Goal: Task Accomplishment & Management: Manage account settings

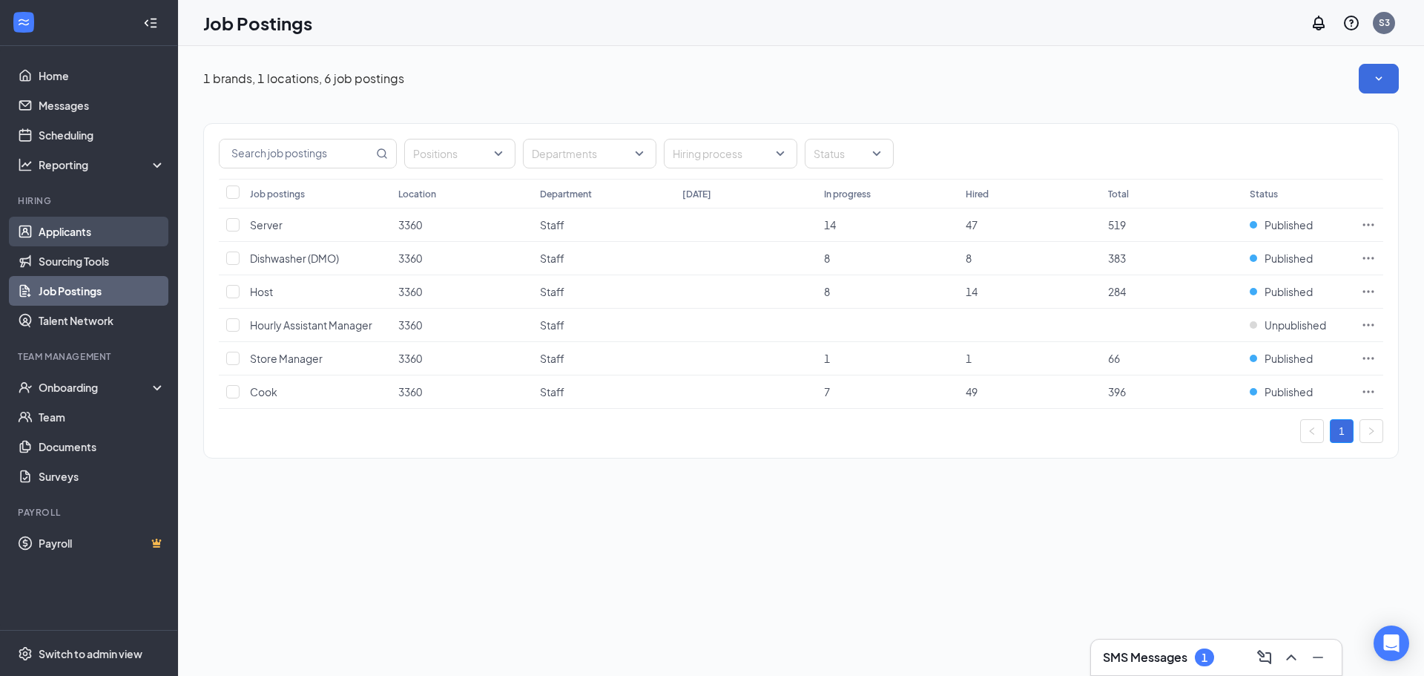
click at [48, 223] on link "Applicants" at bounding box center [102, 232] width 127 height 30
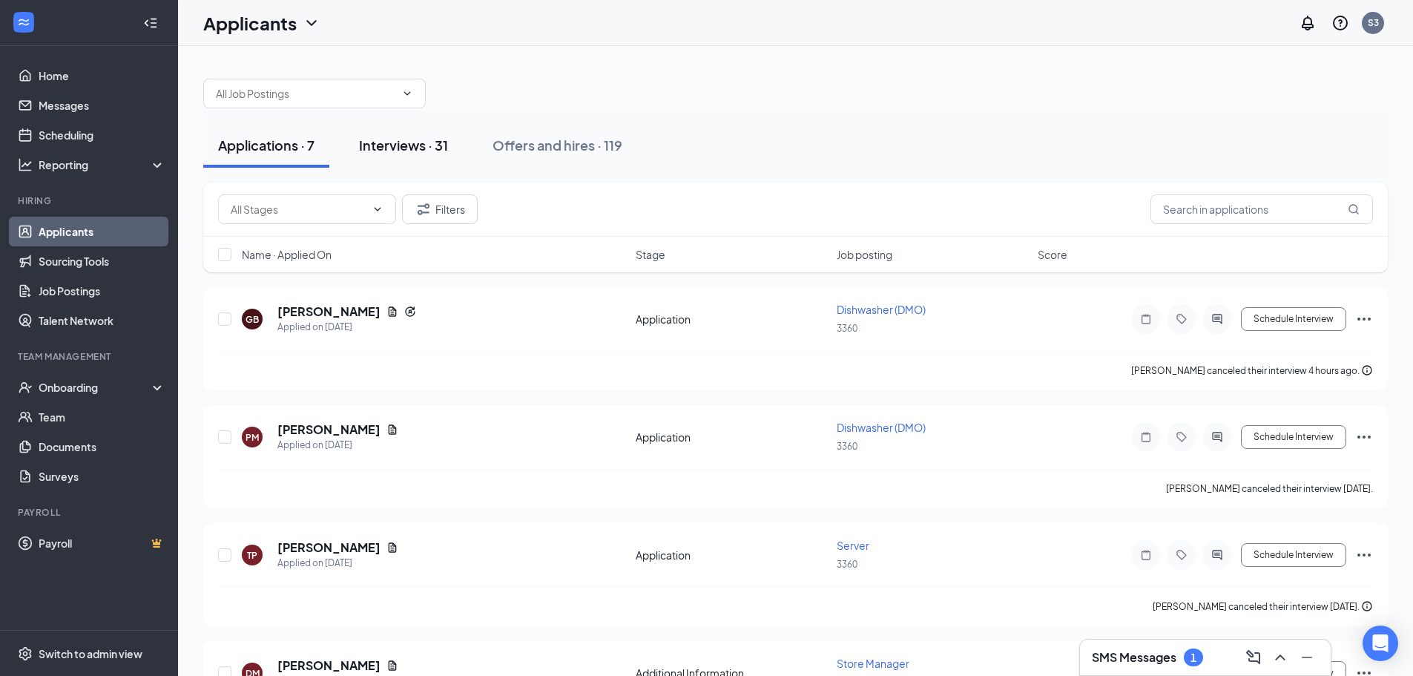
click at [381, 143] on div "Interviews · 31" at bounding box center [403, 145] width 89 height 19
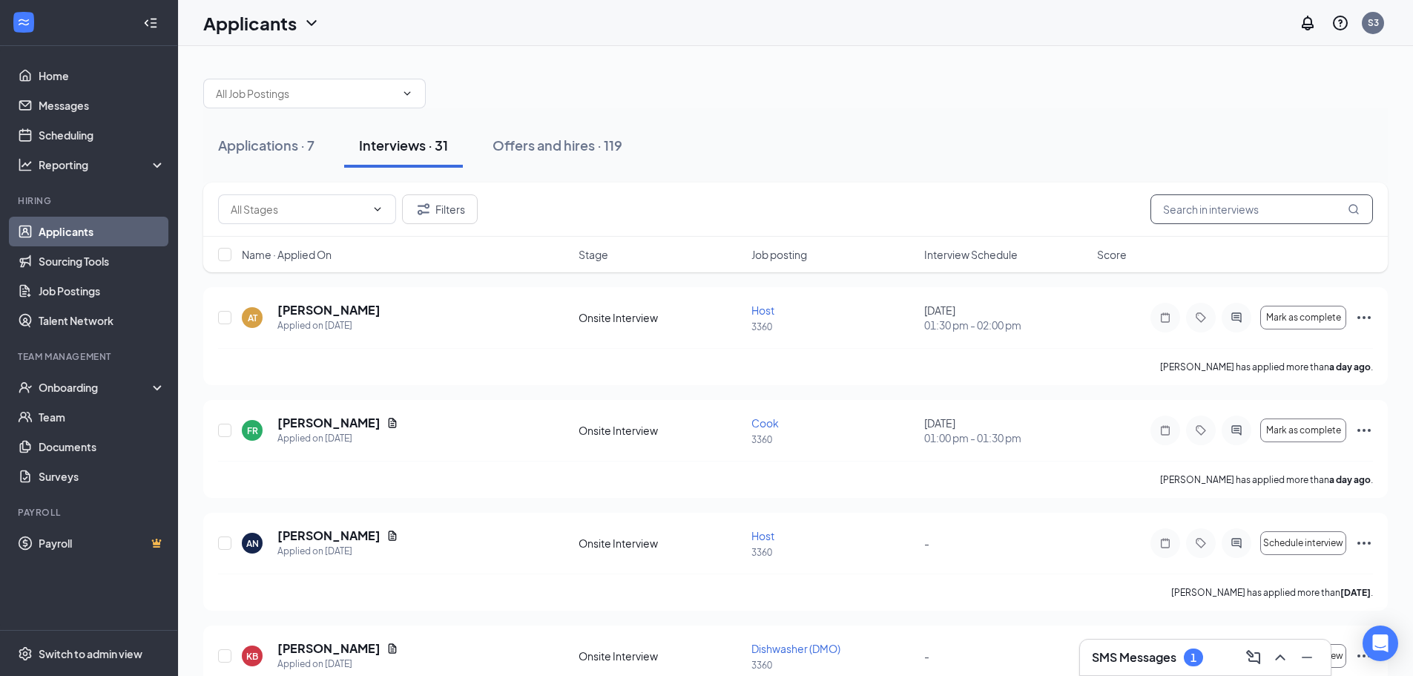
click at [1188, 215] on input "text" at bounding box center [1262, 209] width 223 height 30
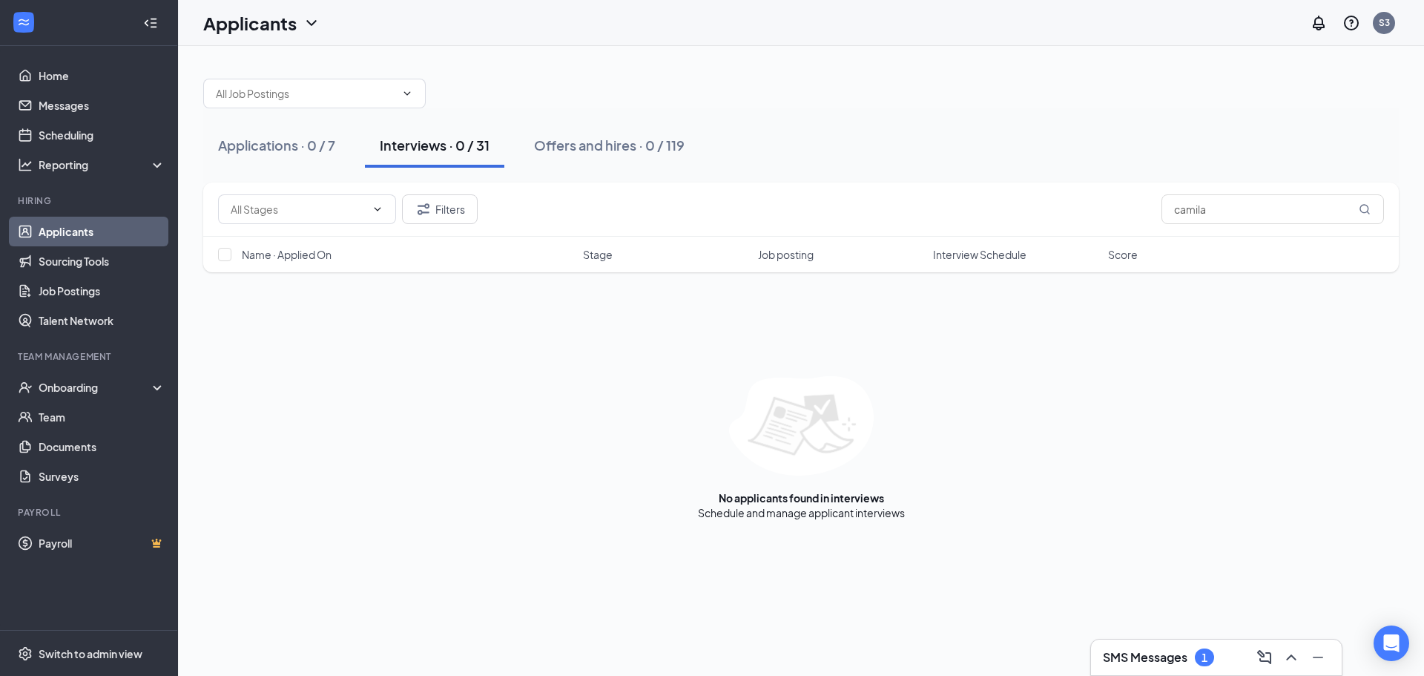
click at [424, 151] on div "Interviews · 0 / 31" at bounding box center [435, 145] width 110 height 19
click at [1181, 211] on input "camila" at bounding box center [1273, 209] width 223 height 30
click at [1232, 204] on input "kamila" at bounding box center [1273, 209] width 223 height 30
type input "k"
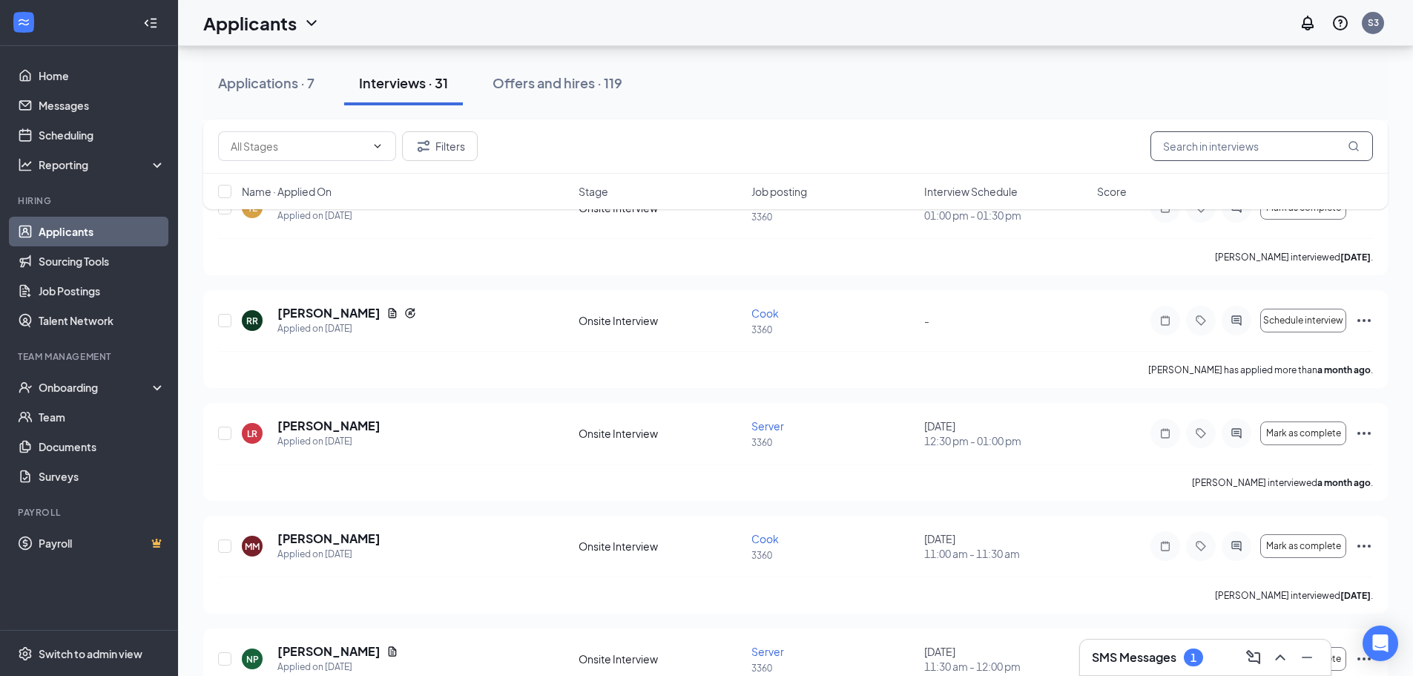
scroll to position [3110, 0]
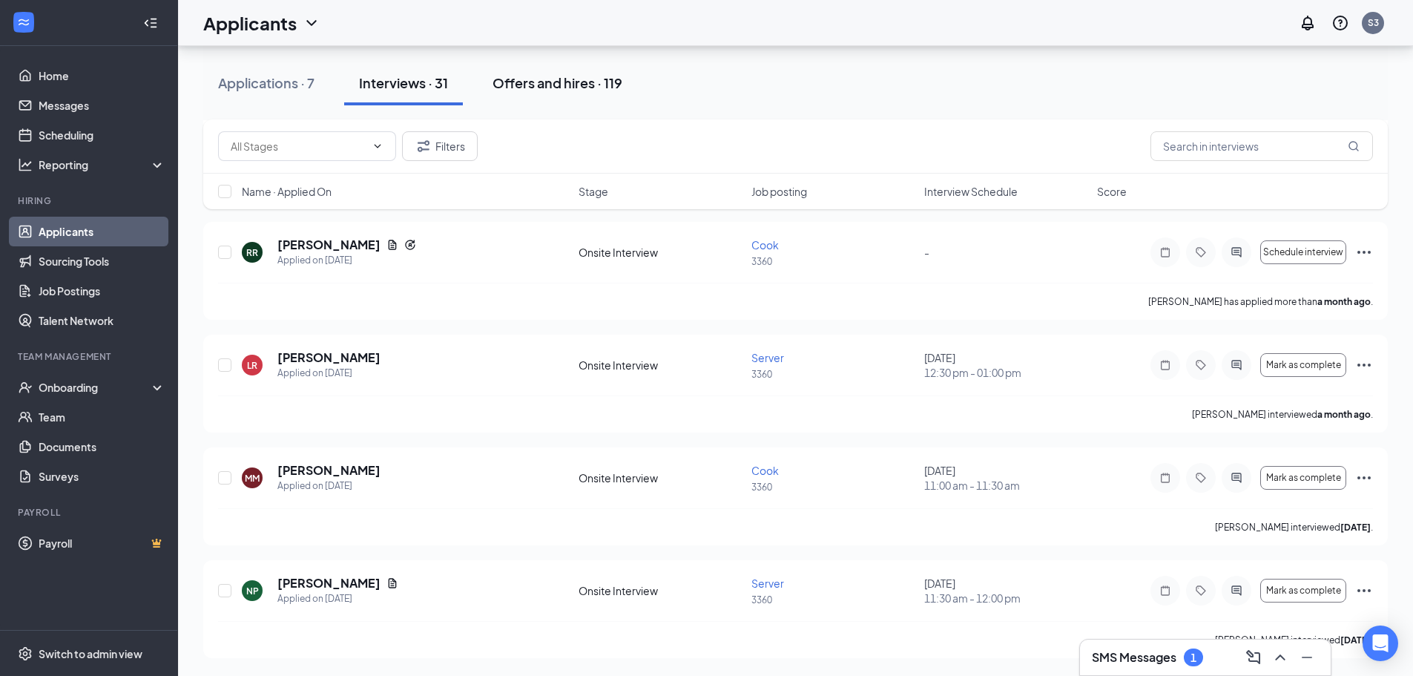
click at [541, 80] on div "Offers and hires · 119" at bounding box center [558, 82] width 130 height 19
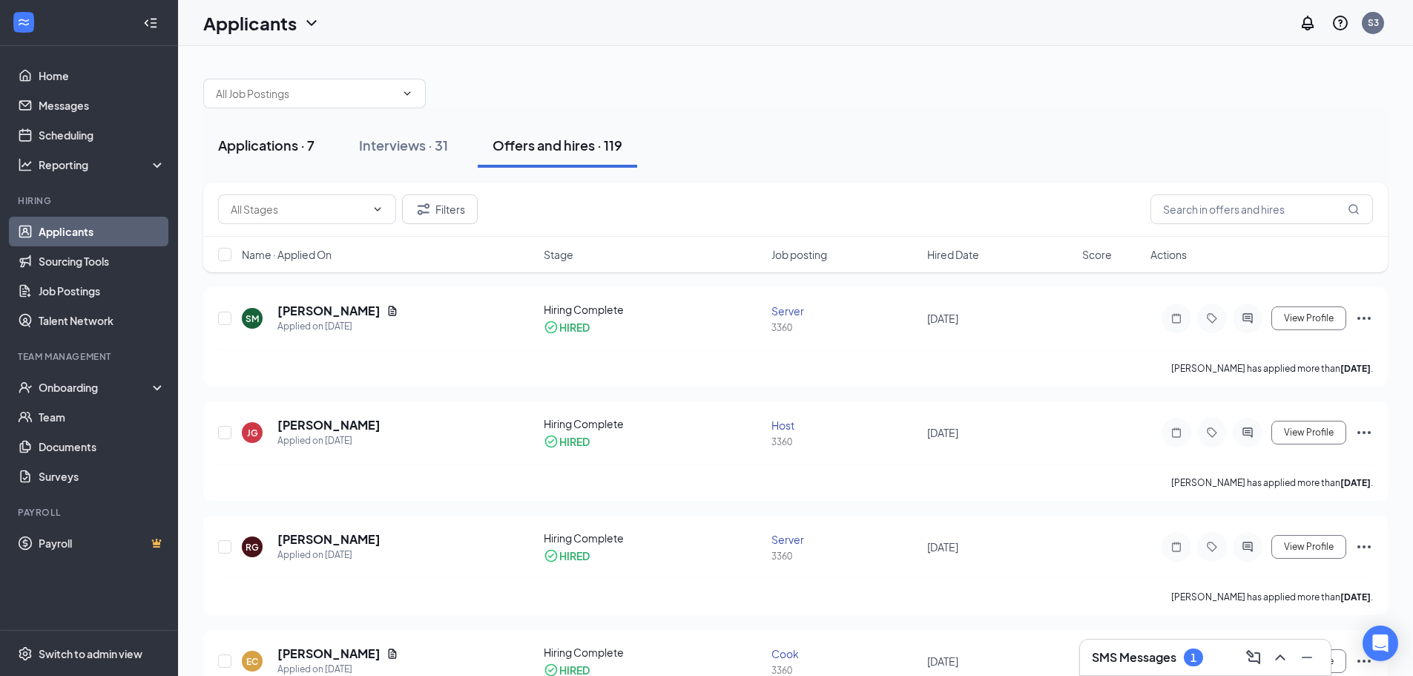
click at [266, 142] on div "Applications · 7" at bounding box center [266, 145] width 96 height 19
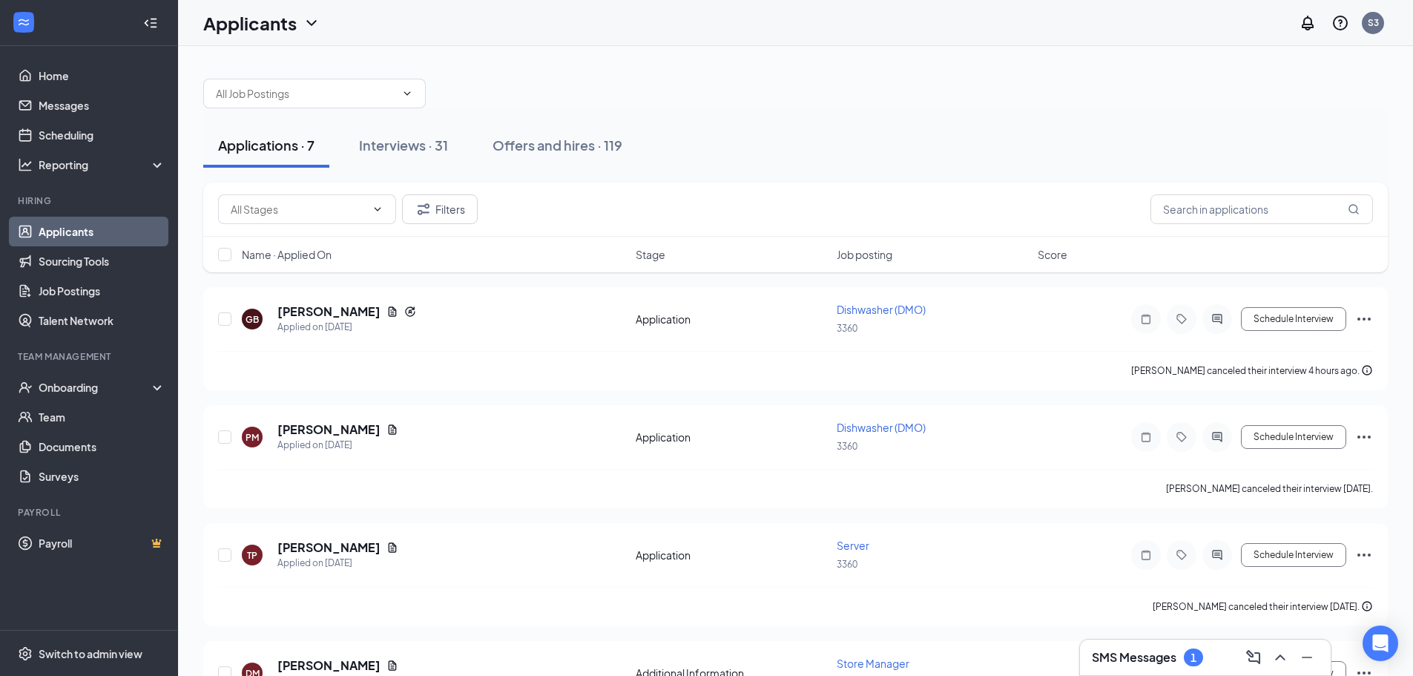
click at [92, 228] on link "Applicants" at bounding box center [102, 232] width 127 height 30
click at [107, 255] on link "Sourcing Tools" at bounding box center [102, 261] width 127 height 30
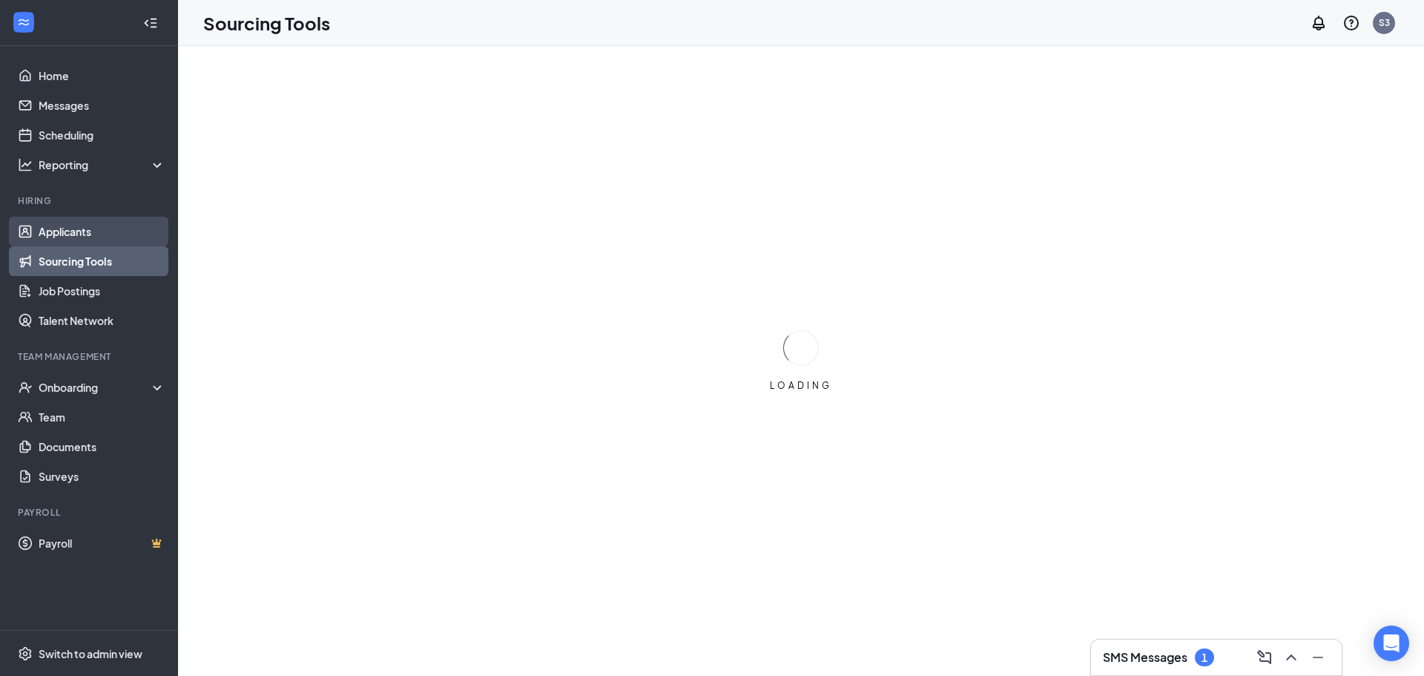
click at [100, 227] on link "Applicants" at bounding box center [102, 232] width 127 height 30
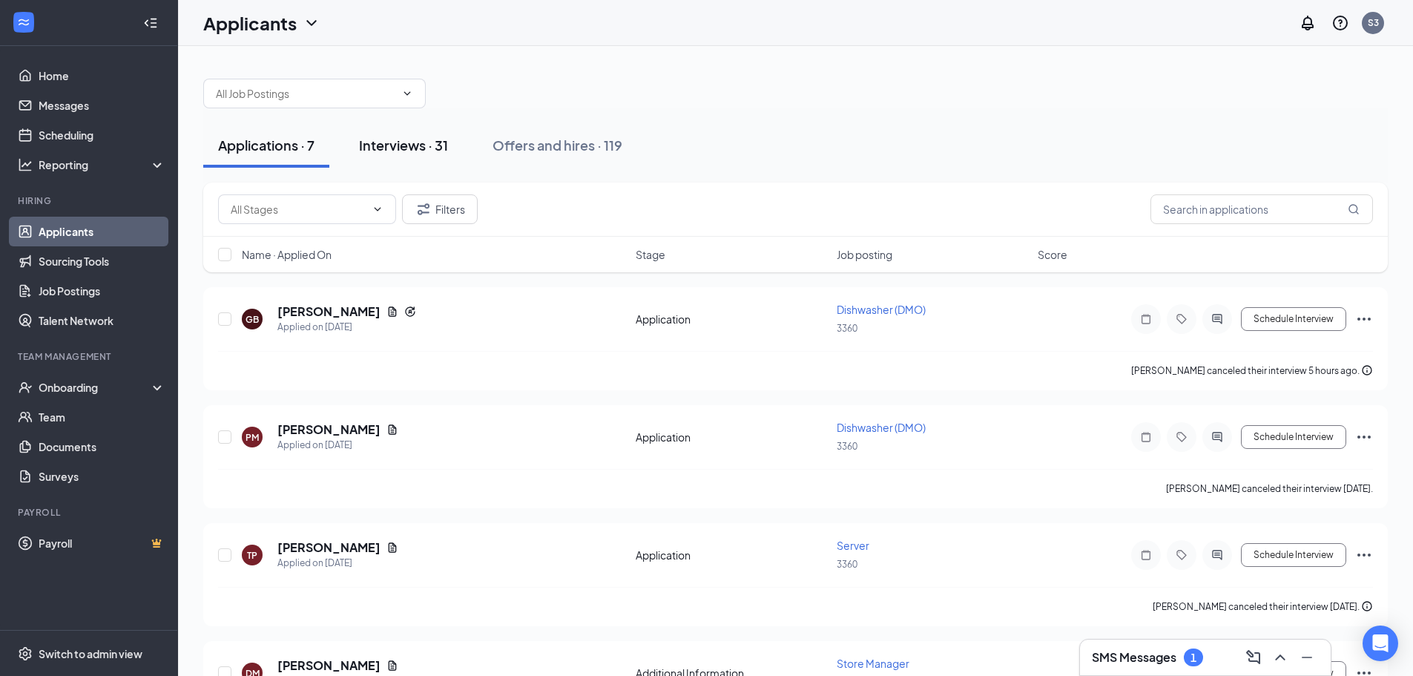
click at [372, 142] on div "Interviews · 31" at bounding box center [403, 145] width 89 height 19
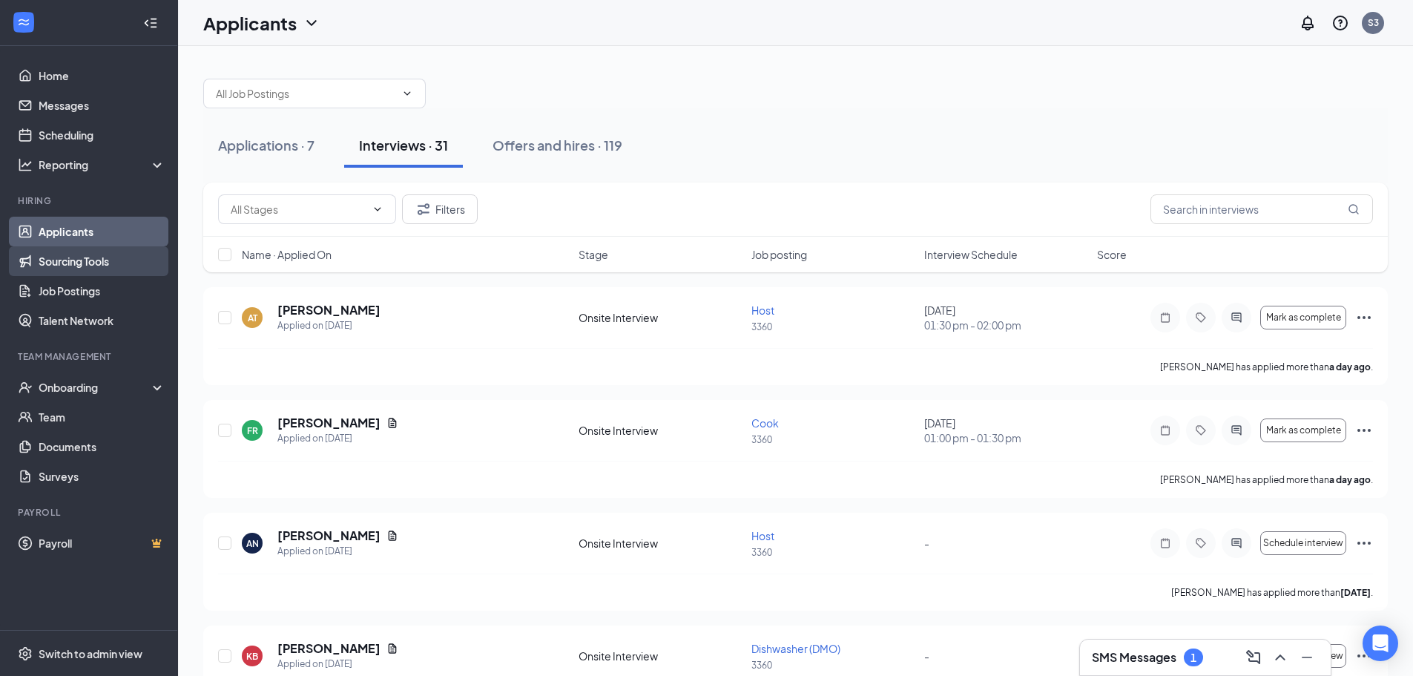
click at [101, 263] on link "Sourcing Tools" at bounding box center [102, 261] width 127 height 30
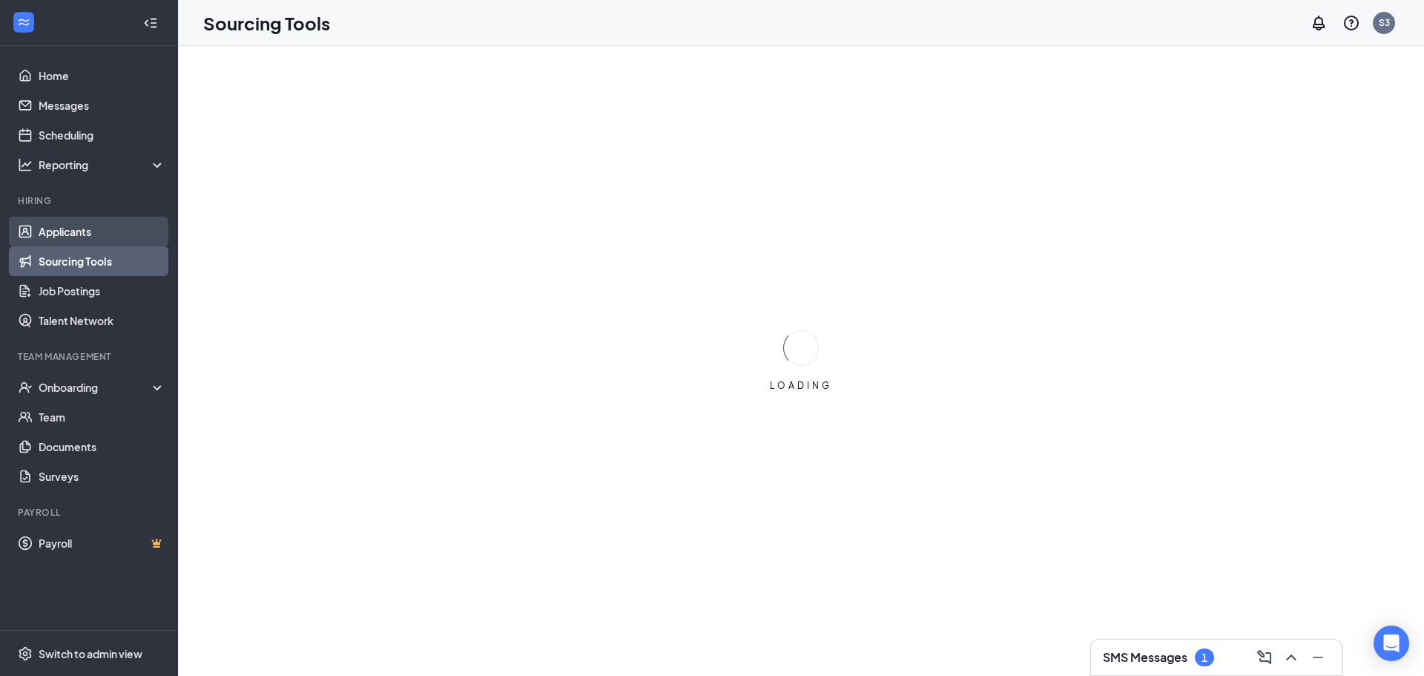
click at [99, 238] on link "Applicants" at bounding box center [102, 232] width 127 height 30
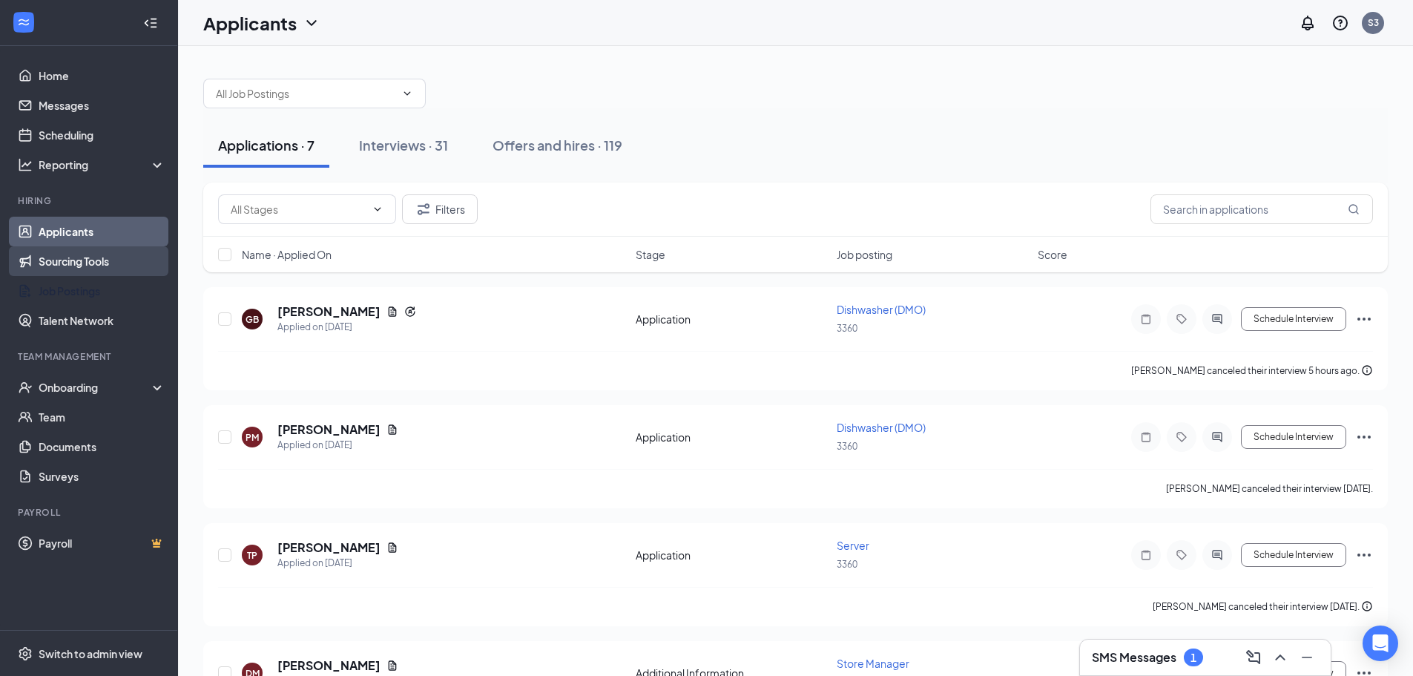
drag, startPoint x: 72, startPoint y: 281, endPoint x: 77, endPoint y: 267, distance: 15.0
click at [73, 281] on link "Job Postings" at bounding box center [102, 291] width 127 height 30
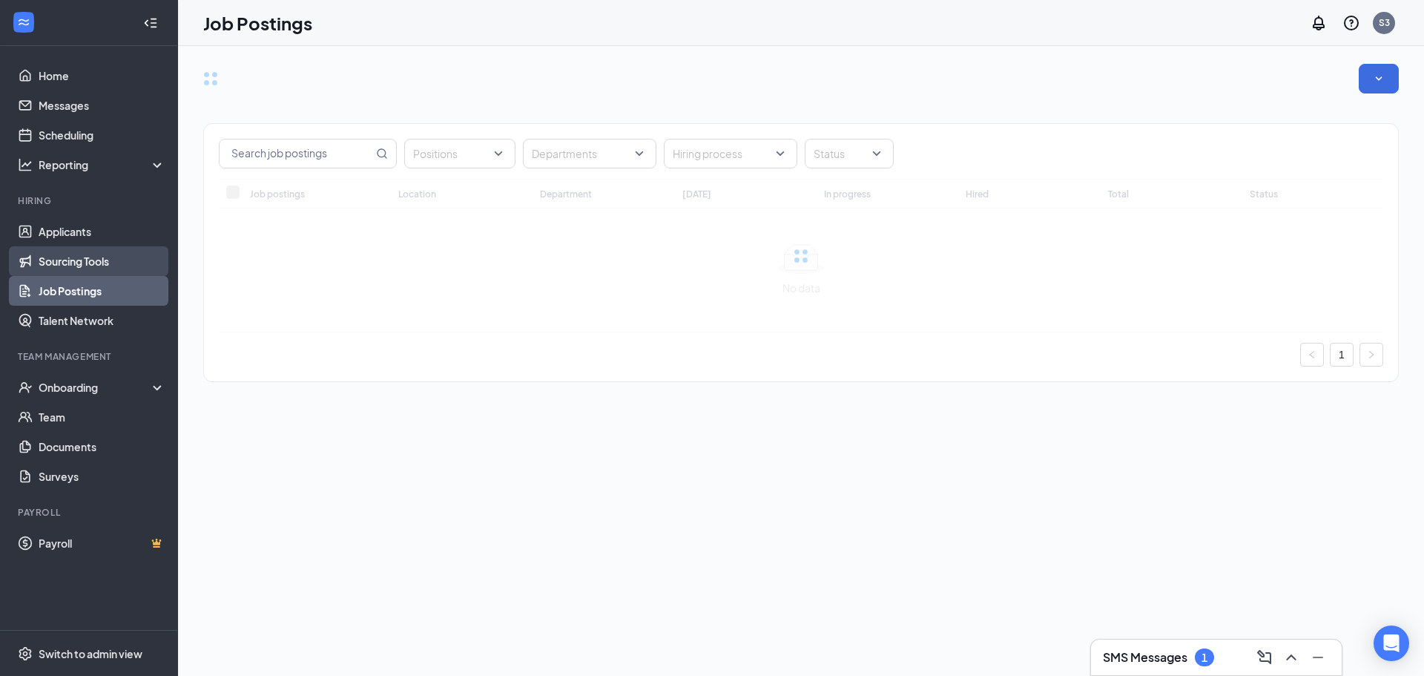
click at [78, 263] on link "Sourcing Tools" at bounding box center [102, 261] width 127 height 30
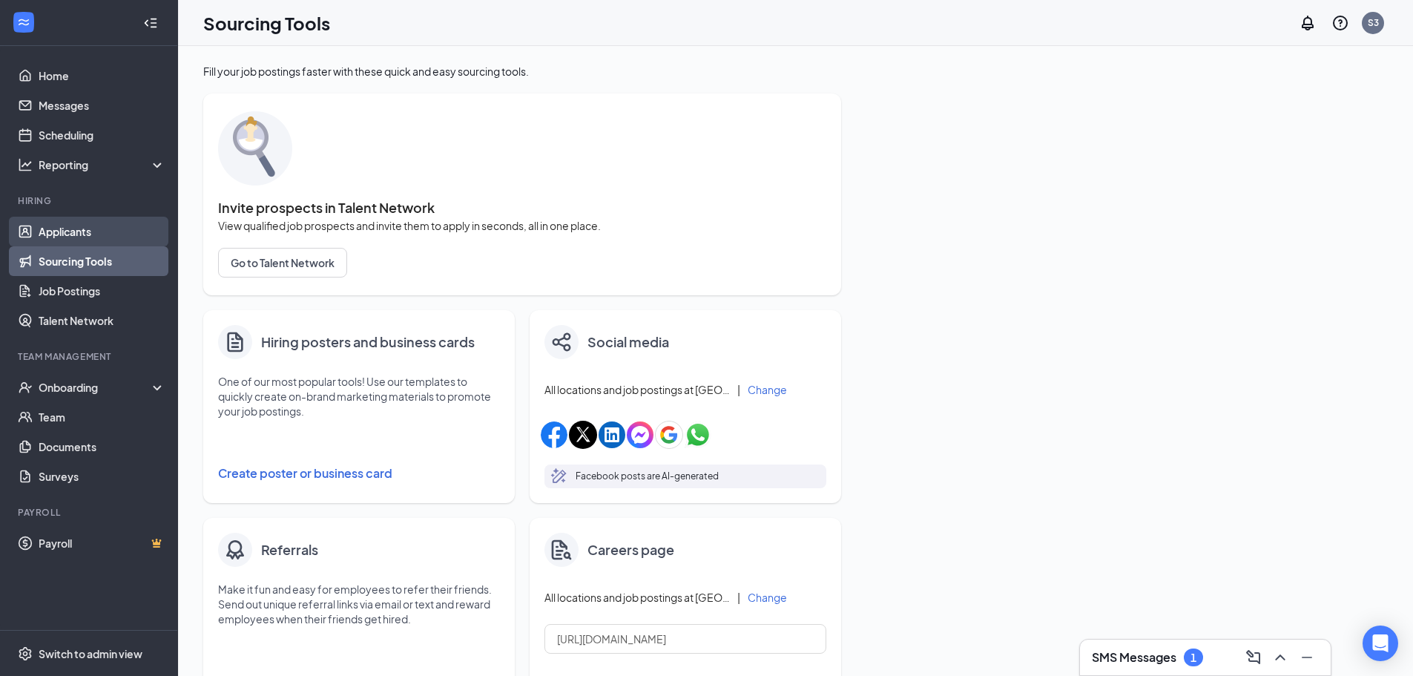
click at [86, 235] on link "Applicants" at bounding box center [102, 232] width 127 height 30
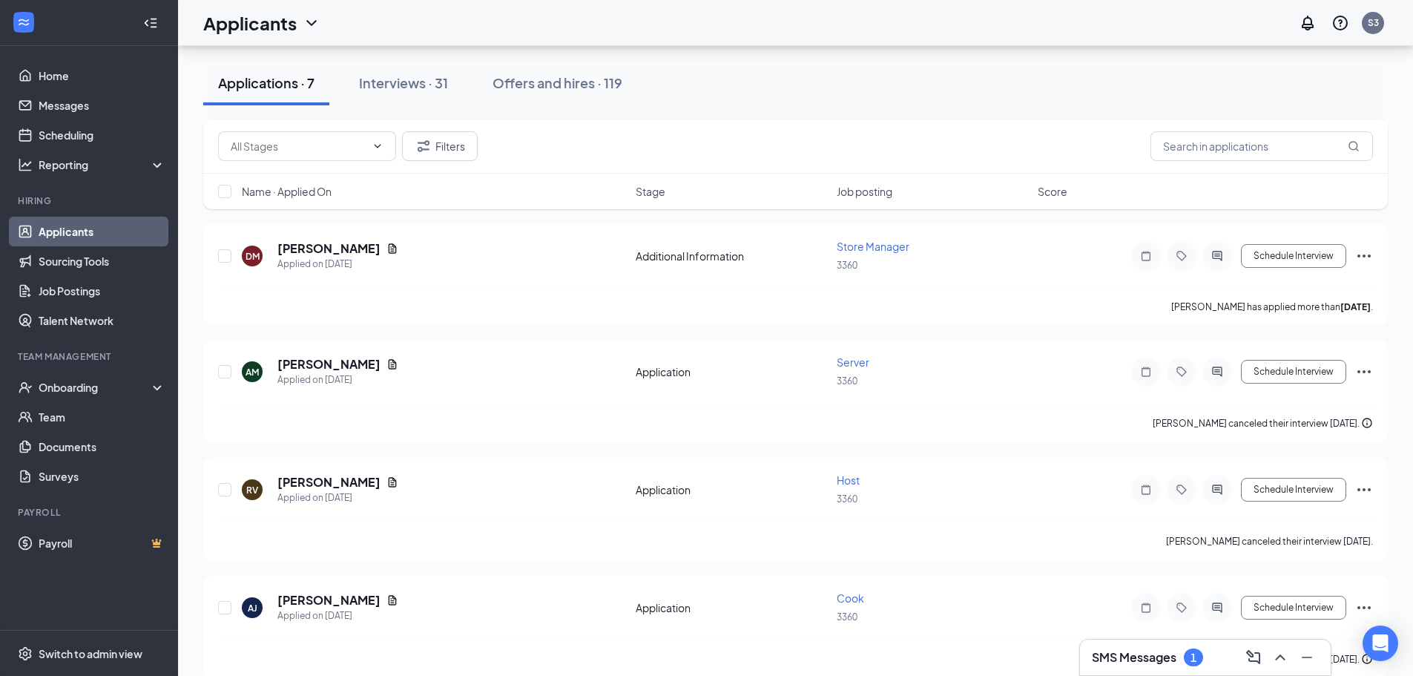
scroll to position [438, 0]
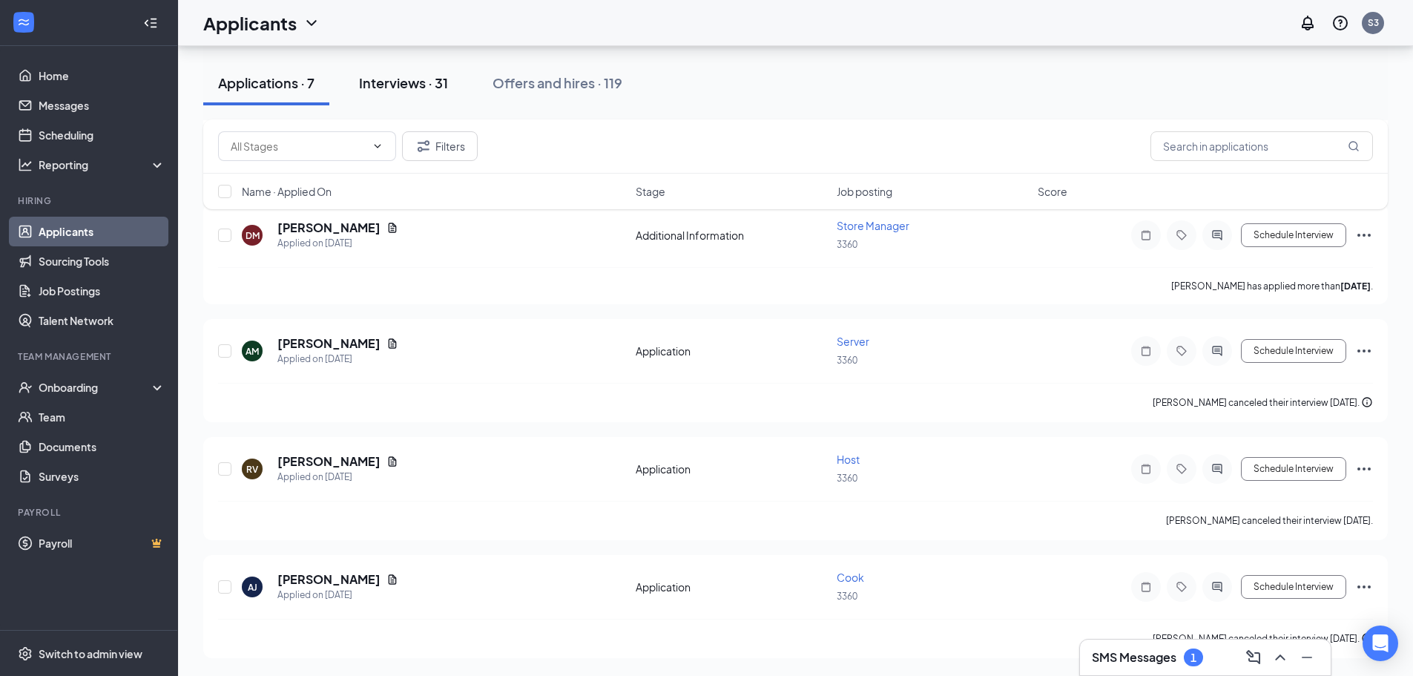
click at [398, 82] on div "Interviews · 31" at bounding box center [403, 82] width 89 height 19
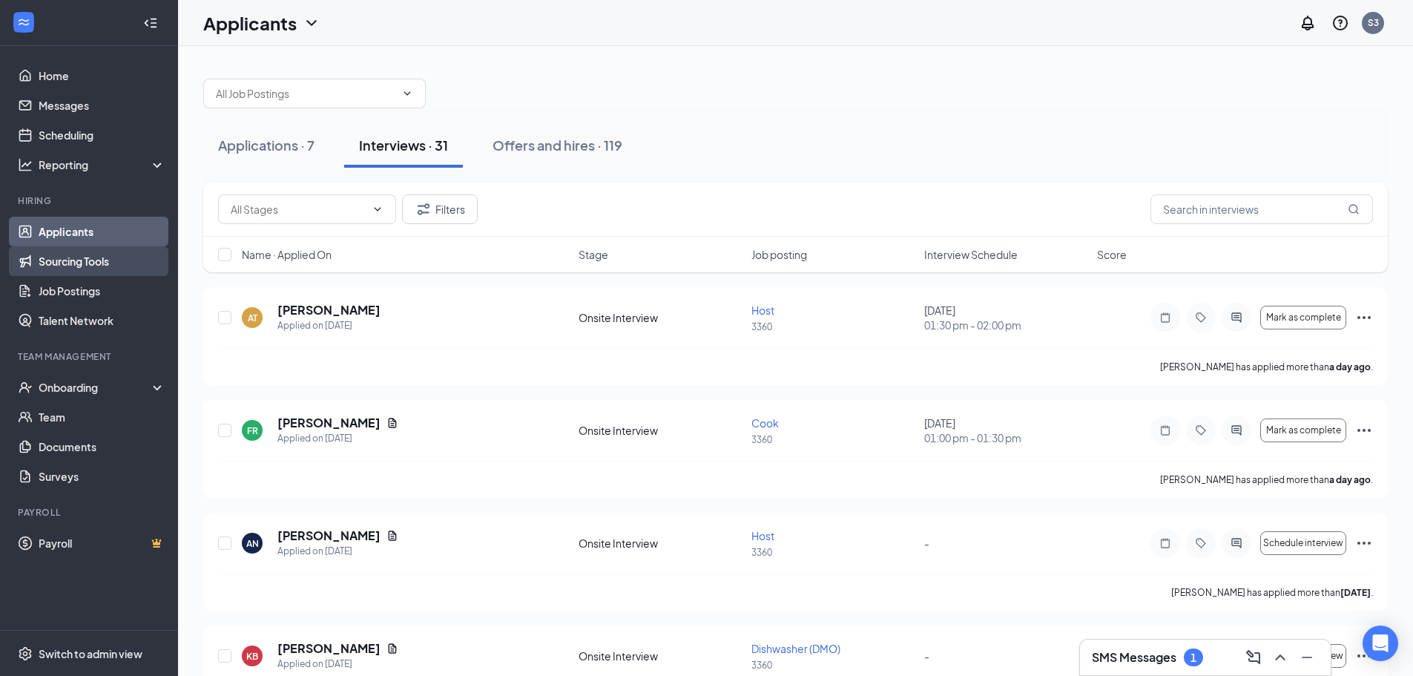
click at [120, 266] on link "Sourcing Tools" at bounding box center [102, 261] width 127 height 30
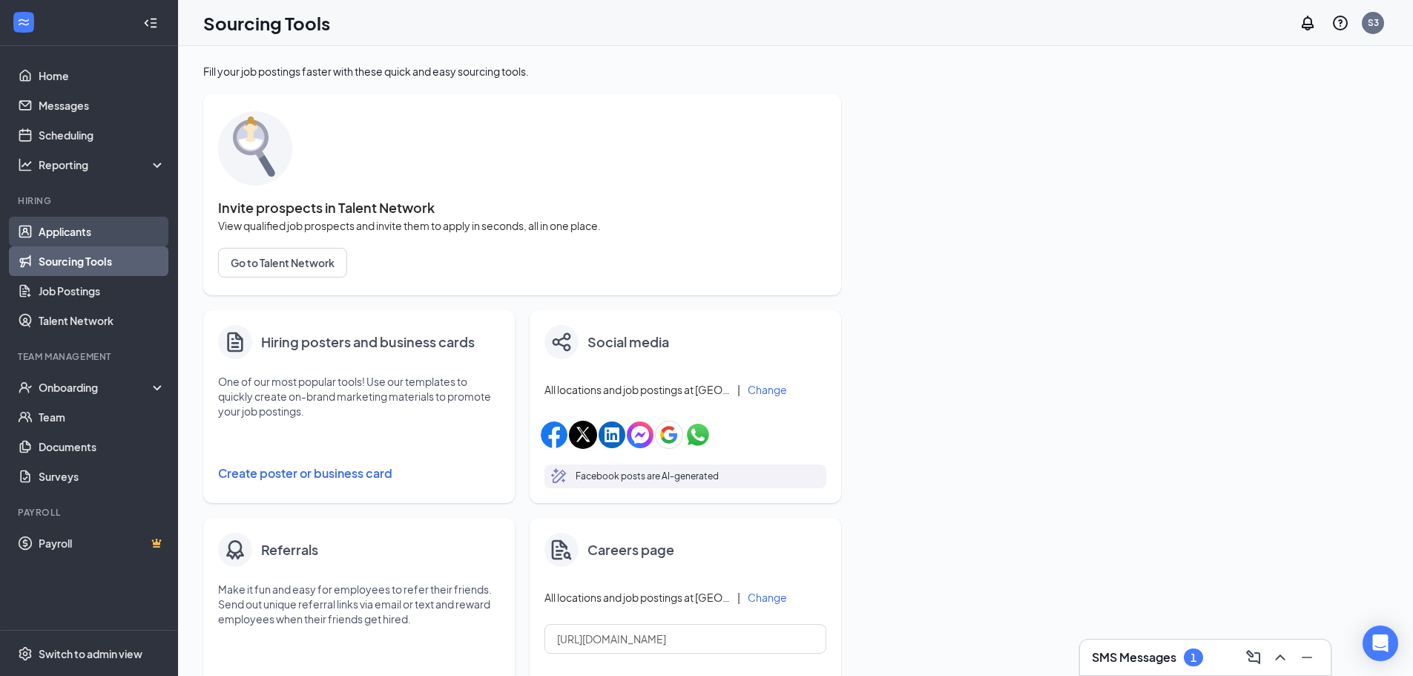
click at [117, 237] on link "Applicants" at bounding box center [102, 232] width 127 height 30
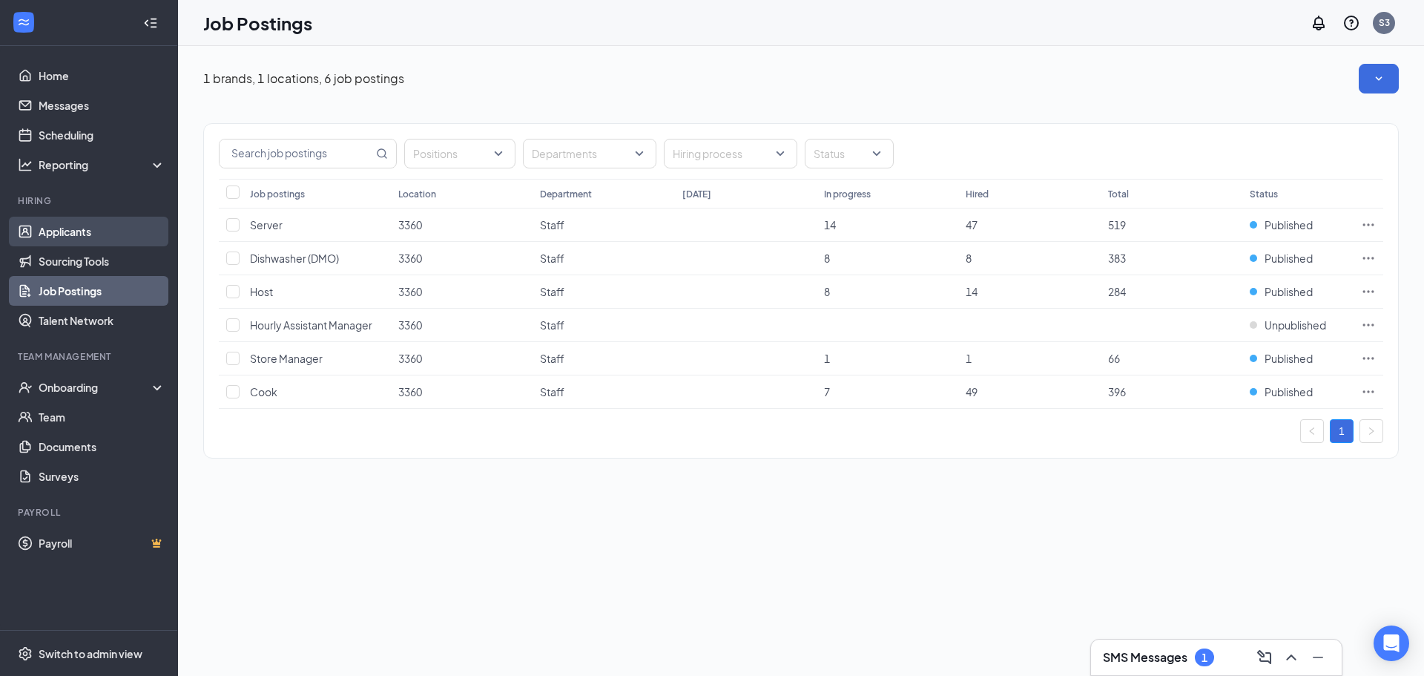
click at [91, 228] on link "Applicants" at bounding box center [102, 232] width 127 height 30
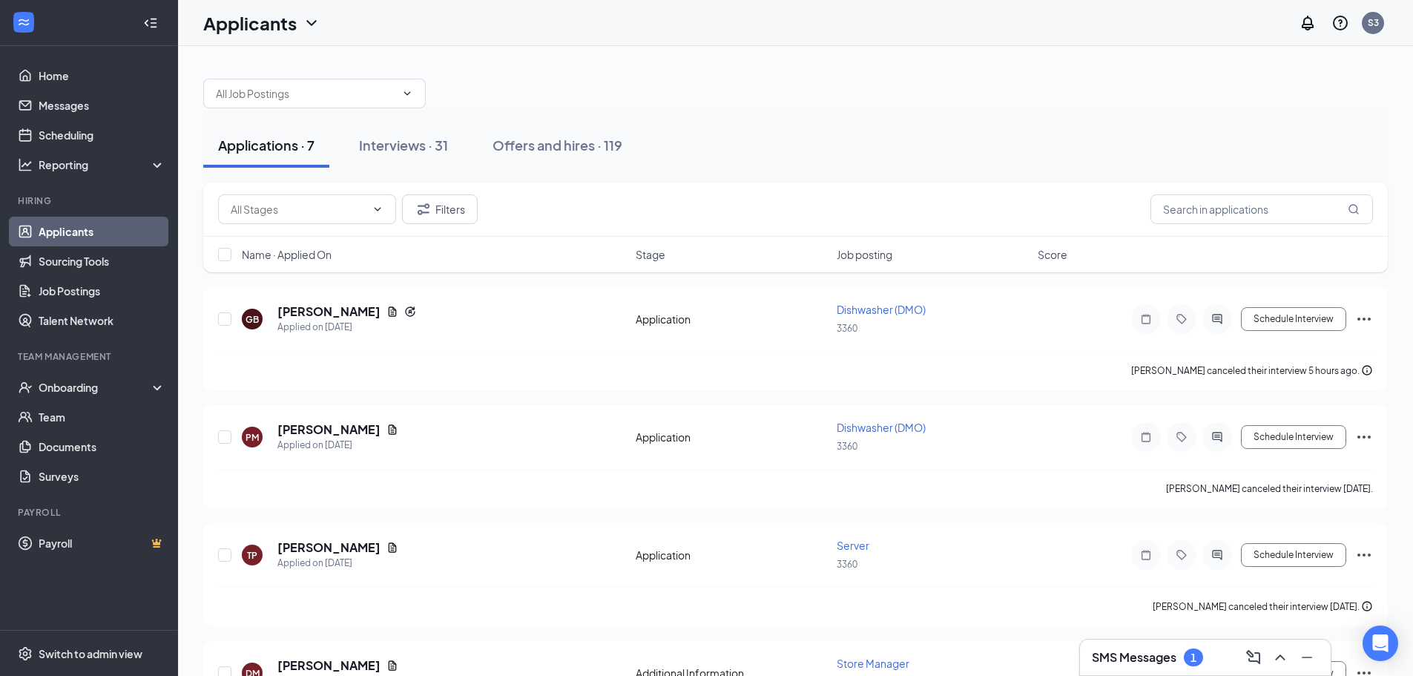
click at [254, 139] on div "Applications · 7" at bounding box center [266, 145] width 96 height 19
click at [398, 146] on div "Interviews · 31" at bounding box center [403, 145] width 89 height 19
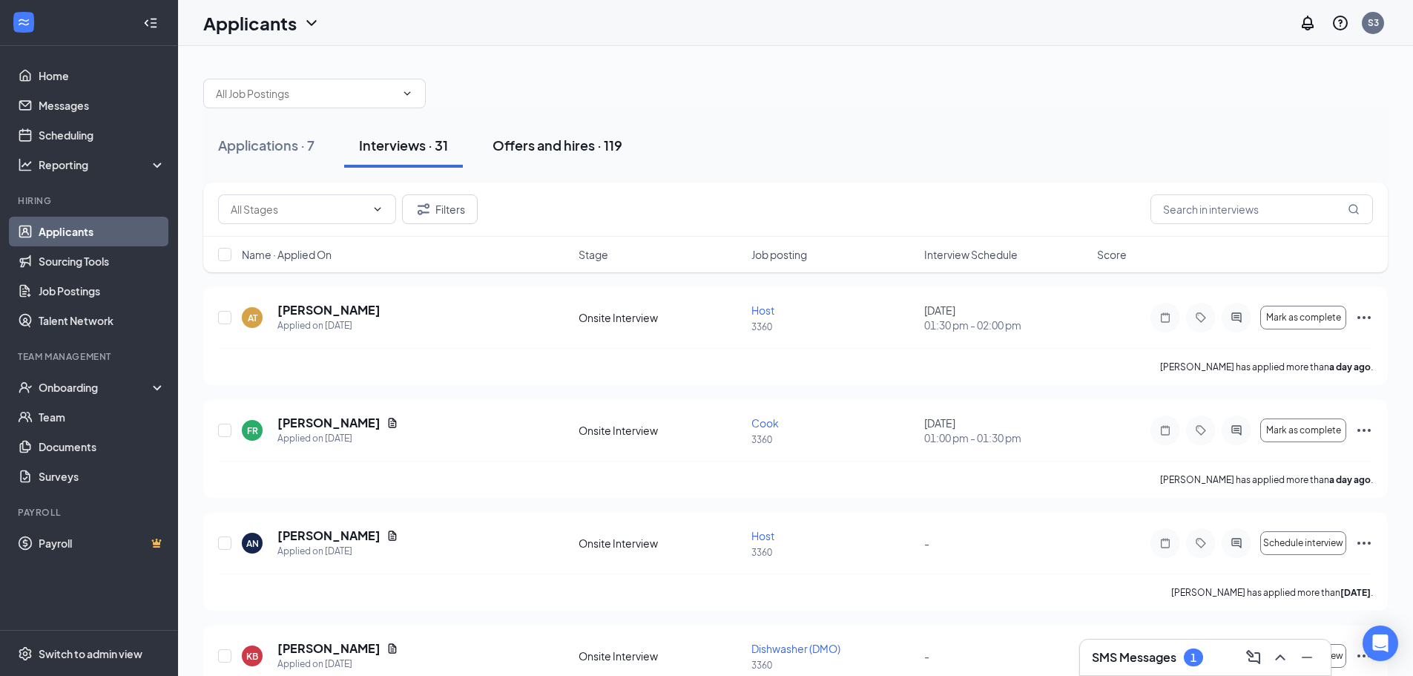
click at [559, 143] on div "Offers and hires · 119" at bounding box center [558, 145] width 130 height 19
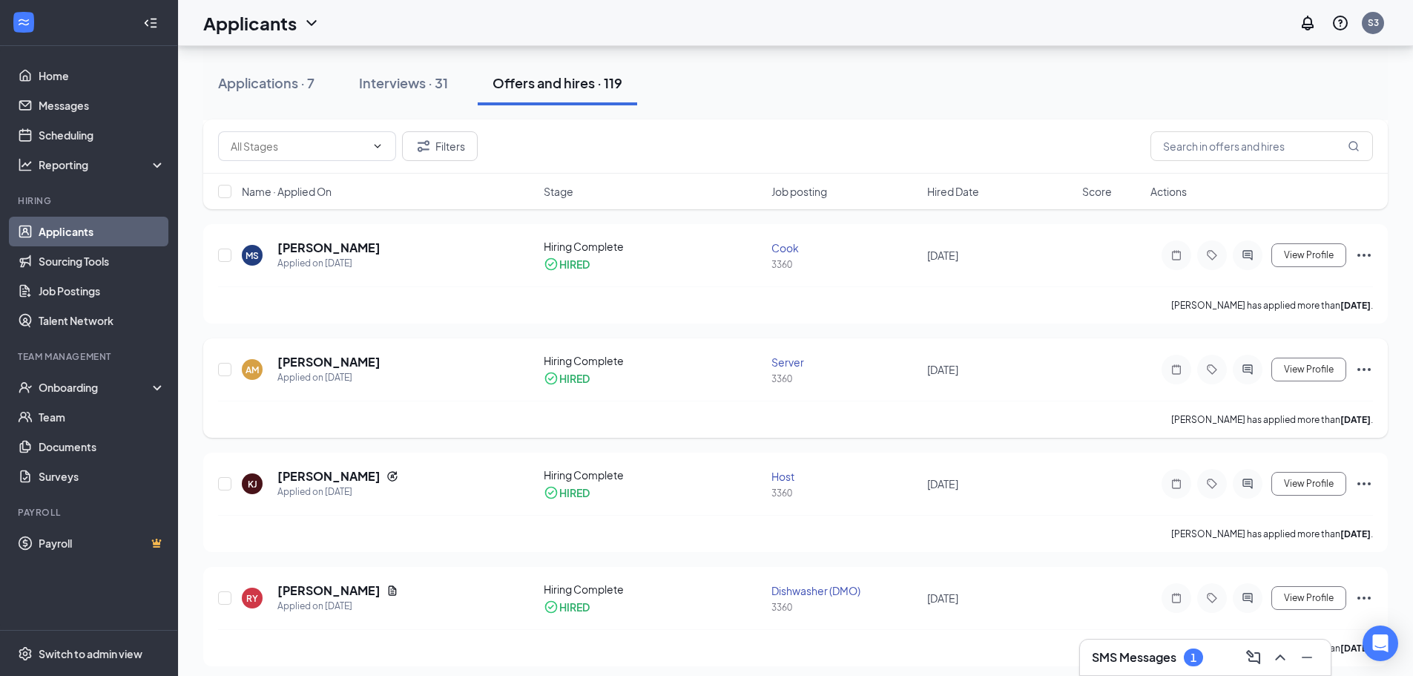
scroll to position [297, 0]
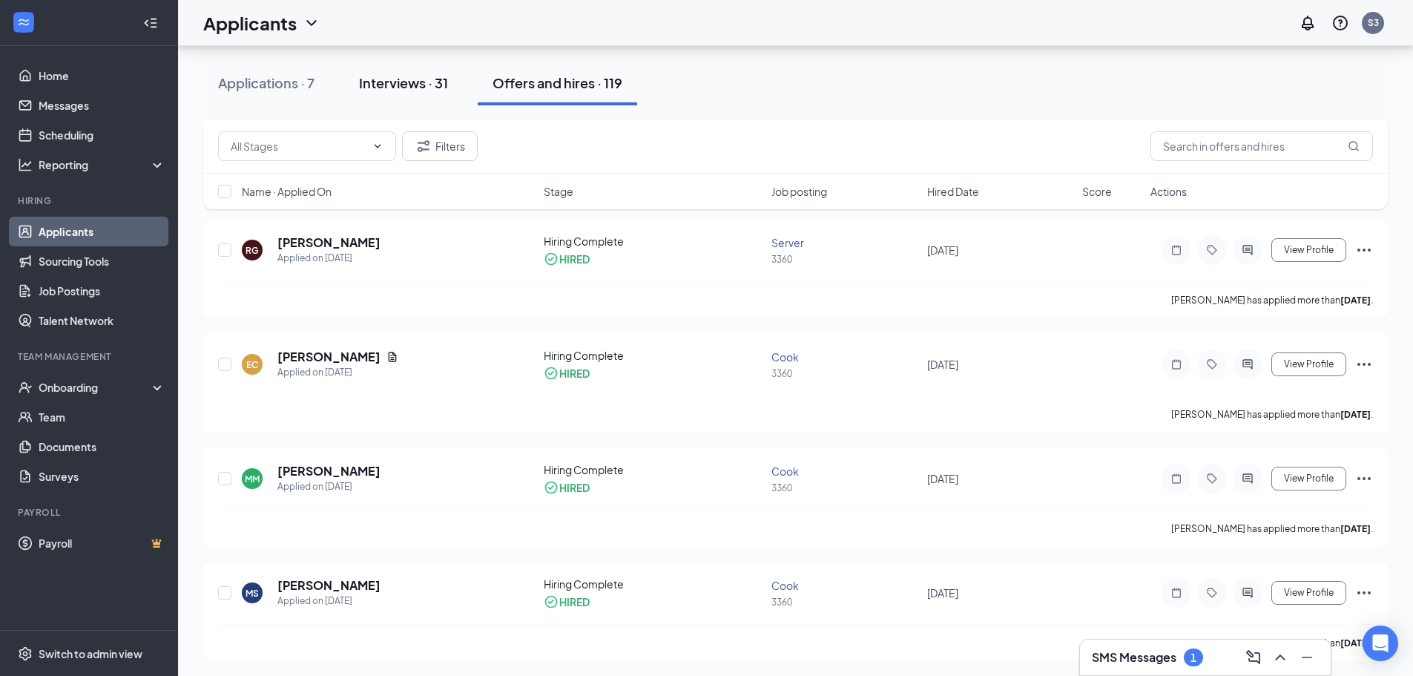
click at [412, 85] on div "Interviews · 31" at bounding box center [403, 82] width 89 height 19
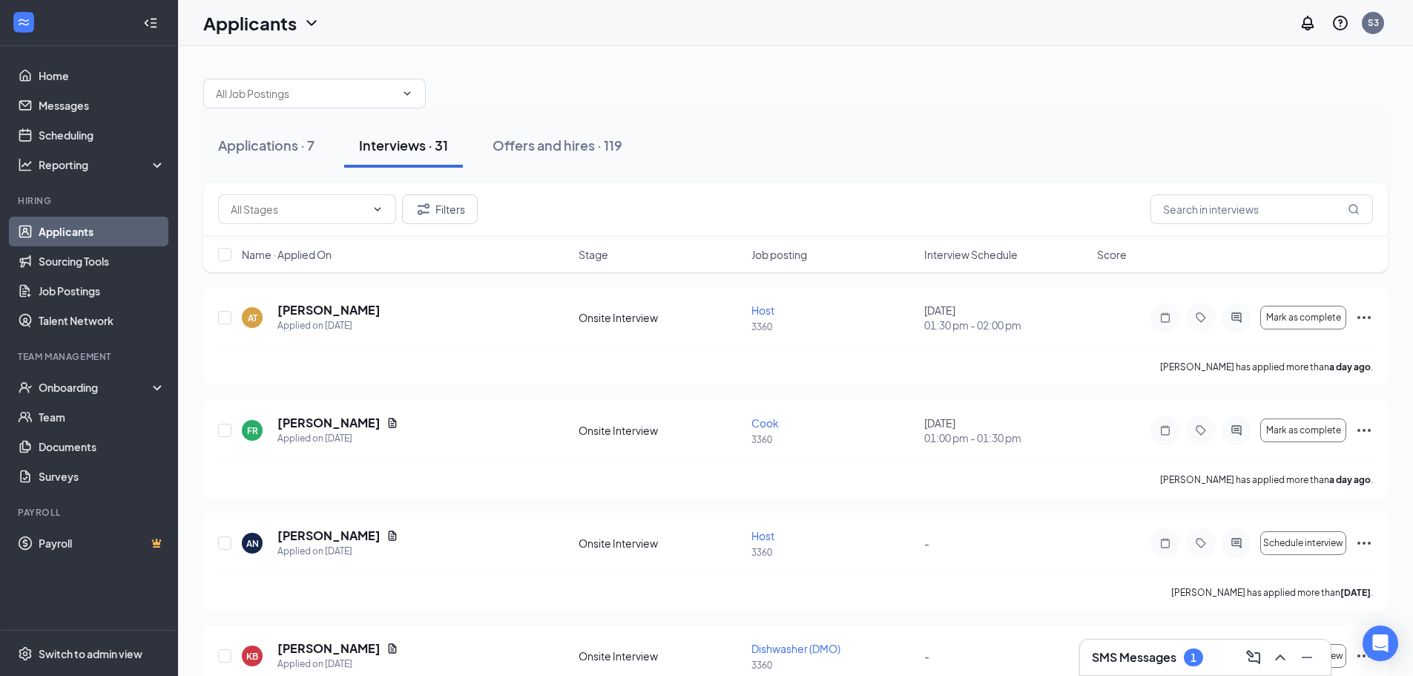
click at [723, 118] on div "Applications · 7 Interviews · 31 Offers and hires · 119" at bounding box center [795, 145] width 1185 height 74
click at [61, 415] on link "Team" at bounding box center [102, 417] width 127 height 30
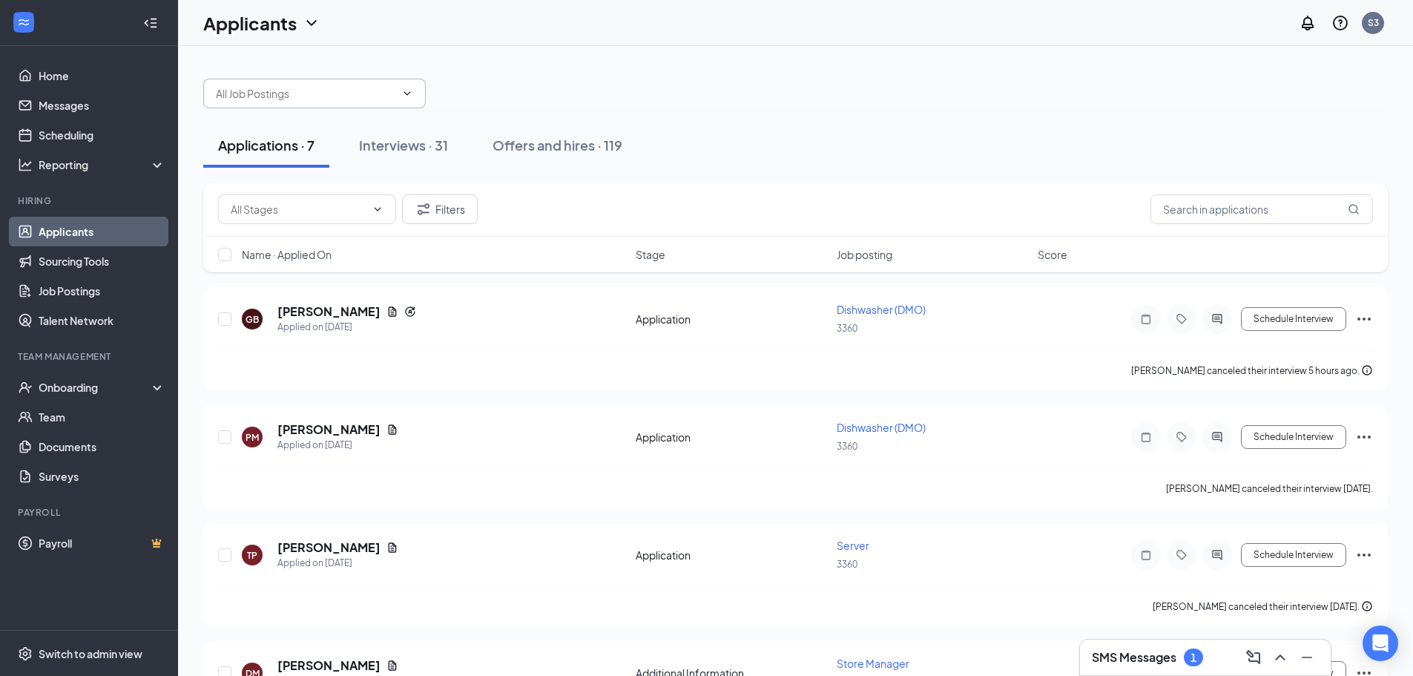
click at [372, 99] on input "text" at bounding box center [306, 93] width 180 height 16
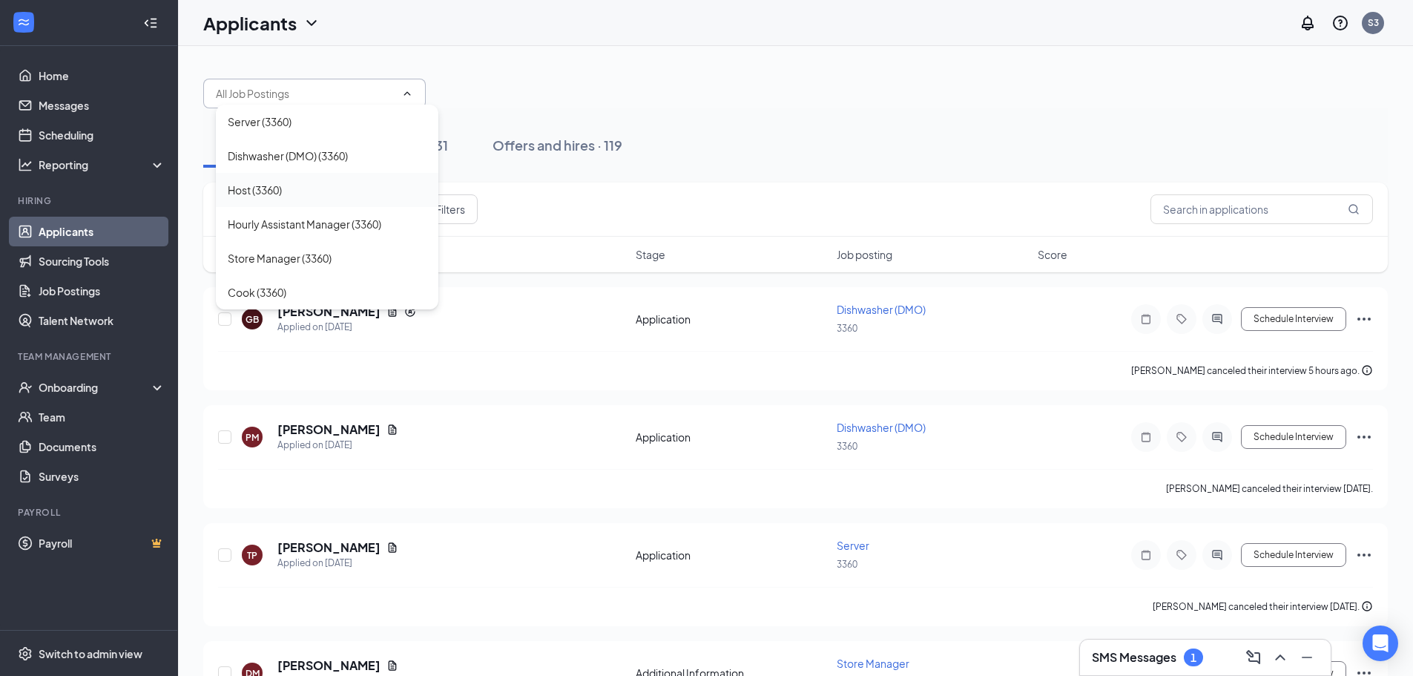
click at [263, 191] on div "Host (3360)" at bounding box center [255, 190] width 54 height 16
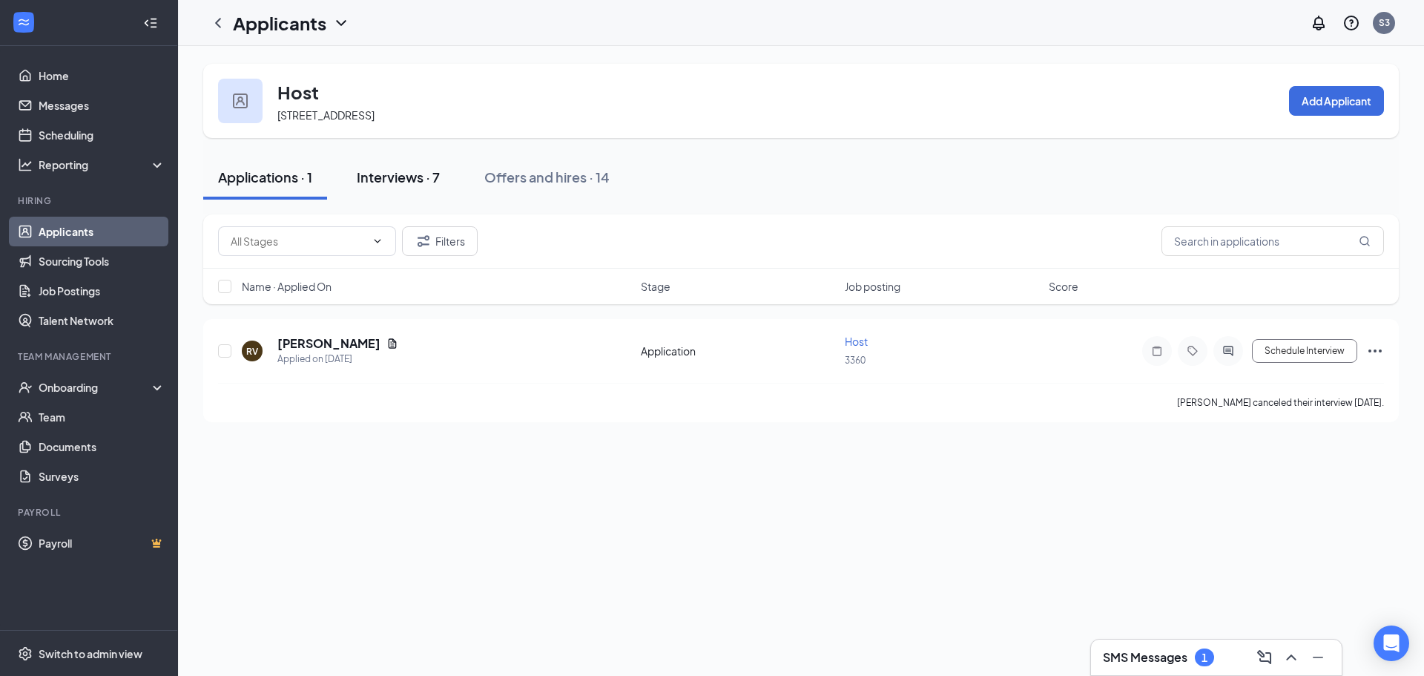
click at [398, 173] on div "Interviews · 7" at bounding box center [398, 177] width 83 height 19
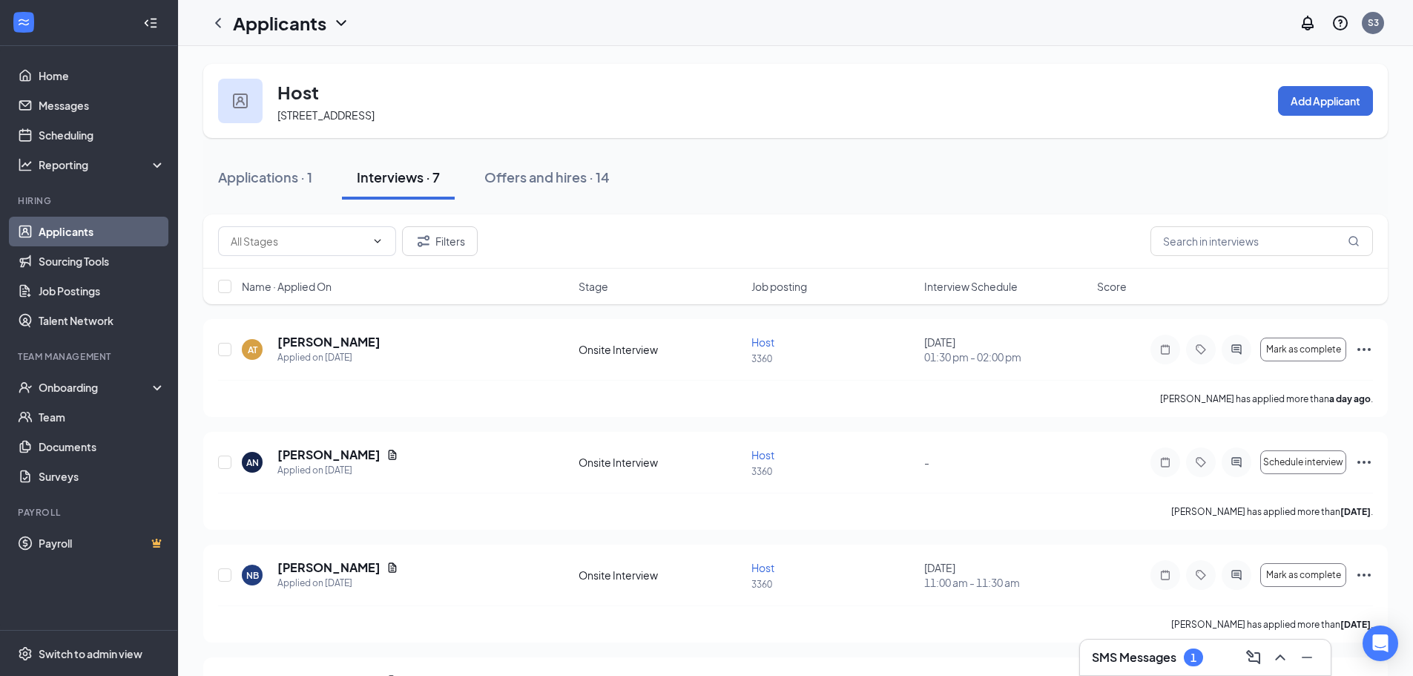
click at [581, 217] on div "Filters" at bounding box center [795, 241] width 1185 height 54
click at [283, 174] on div "Applications · 1" at bounding box center [265, 177] width 94 height 19
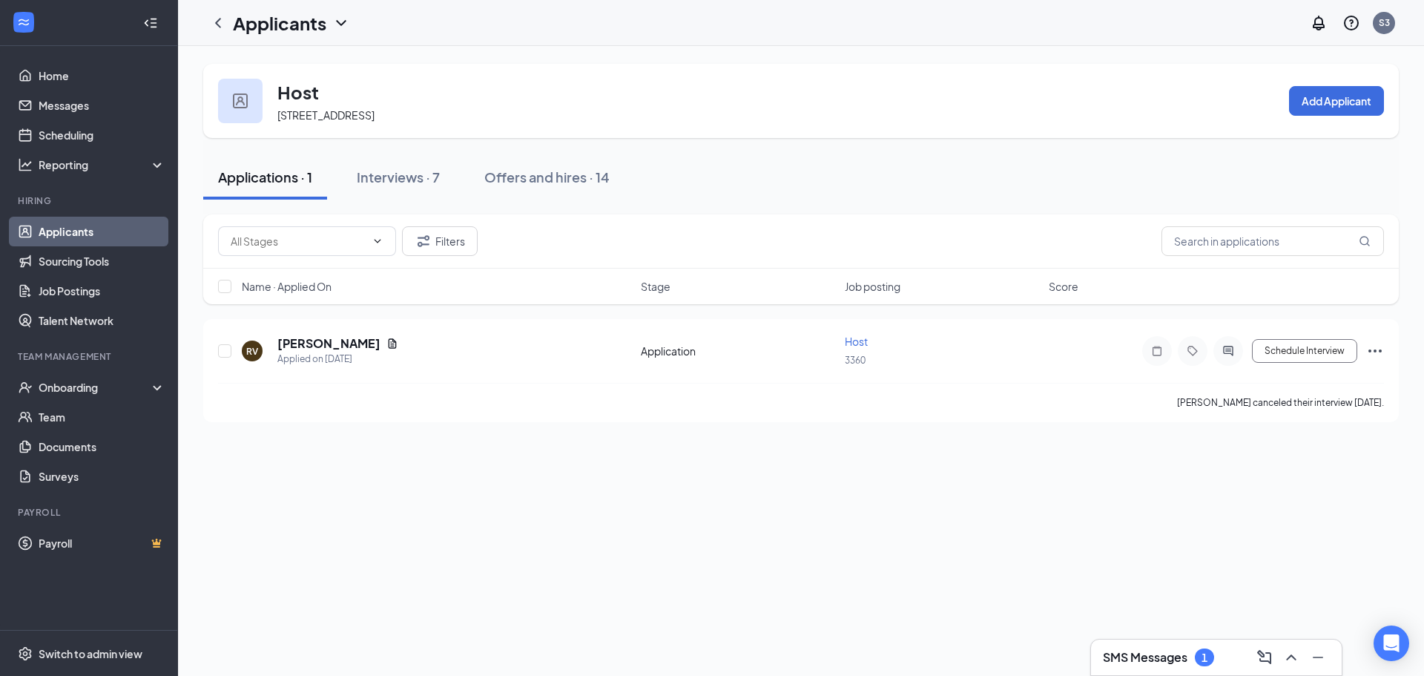
click at [868, 164] on div "Applications · 1 Interviews · 7 Offers and hires · 14" at bounding box center [801, 177] width 1196 height 45
click at [39, 254] on link "Sourcing Tools" at bounding box center [102, 261] width 127 height 30
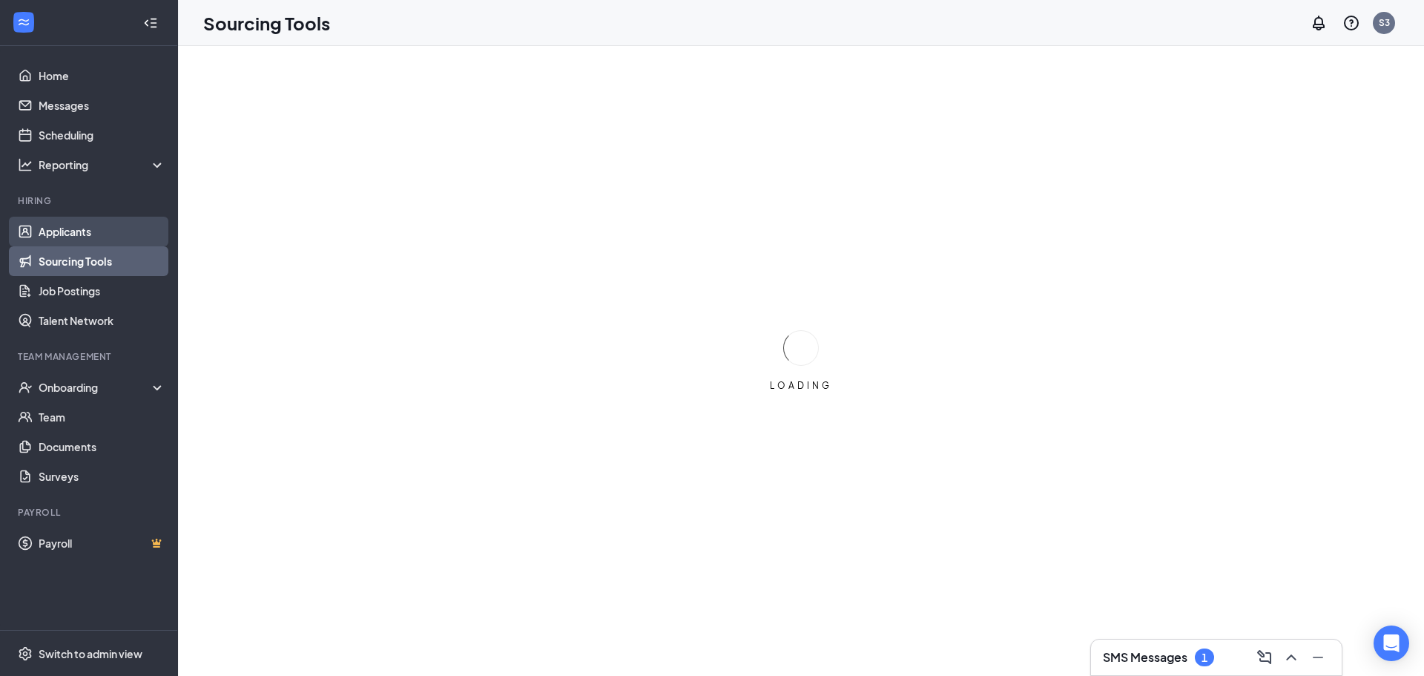
click at [60, 235] on link "Applicants" at bounding box center [102, 232] width 127 height 30
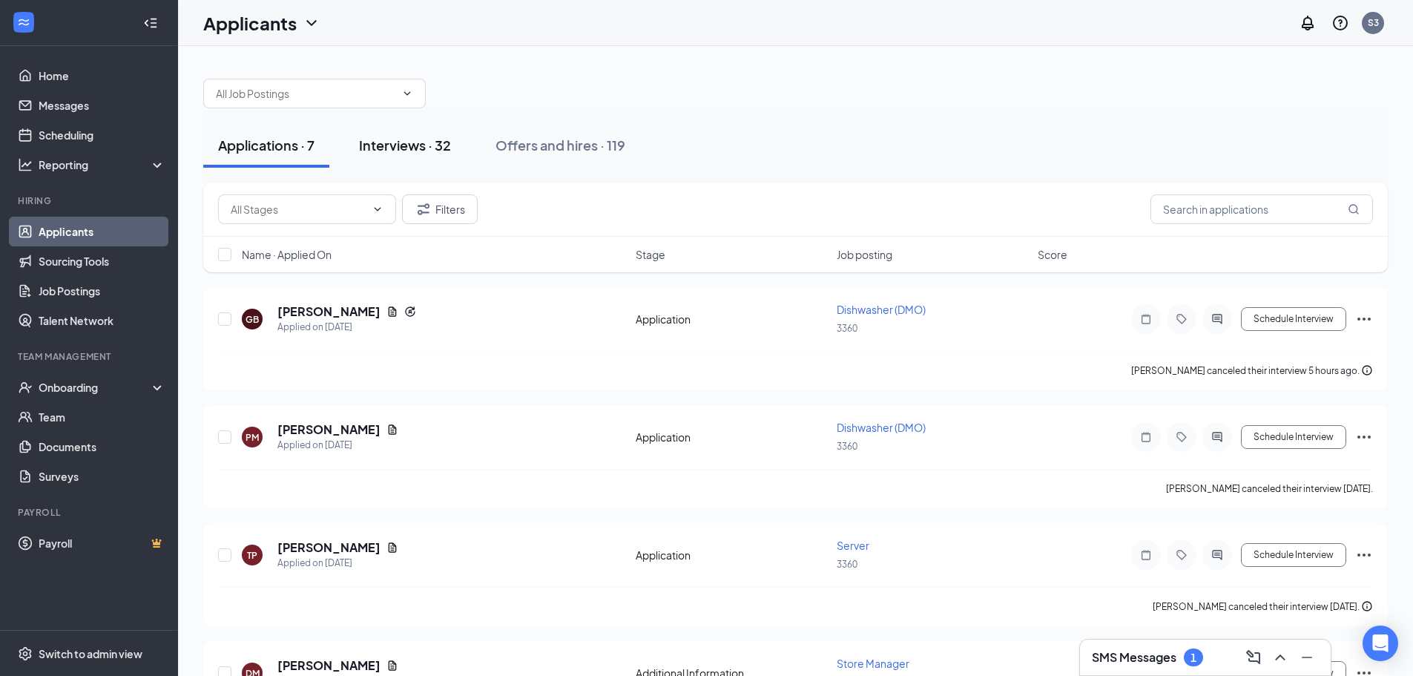
click at [398, 143] on div "Interviews · 32" at bounding box center [405, 145] width 92 height 19
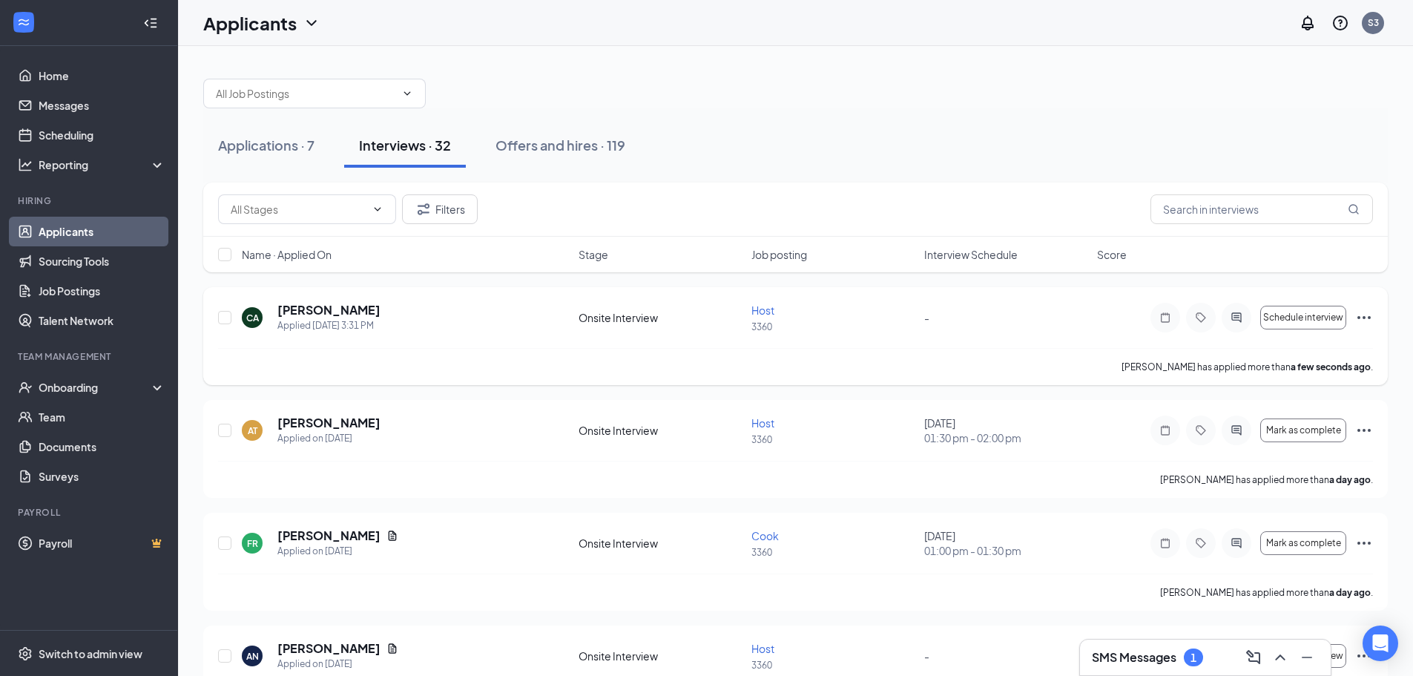
click at [1366, 317] on icon "Ellipses" at bounding box center [1364, 318] width 18 height 18
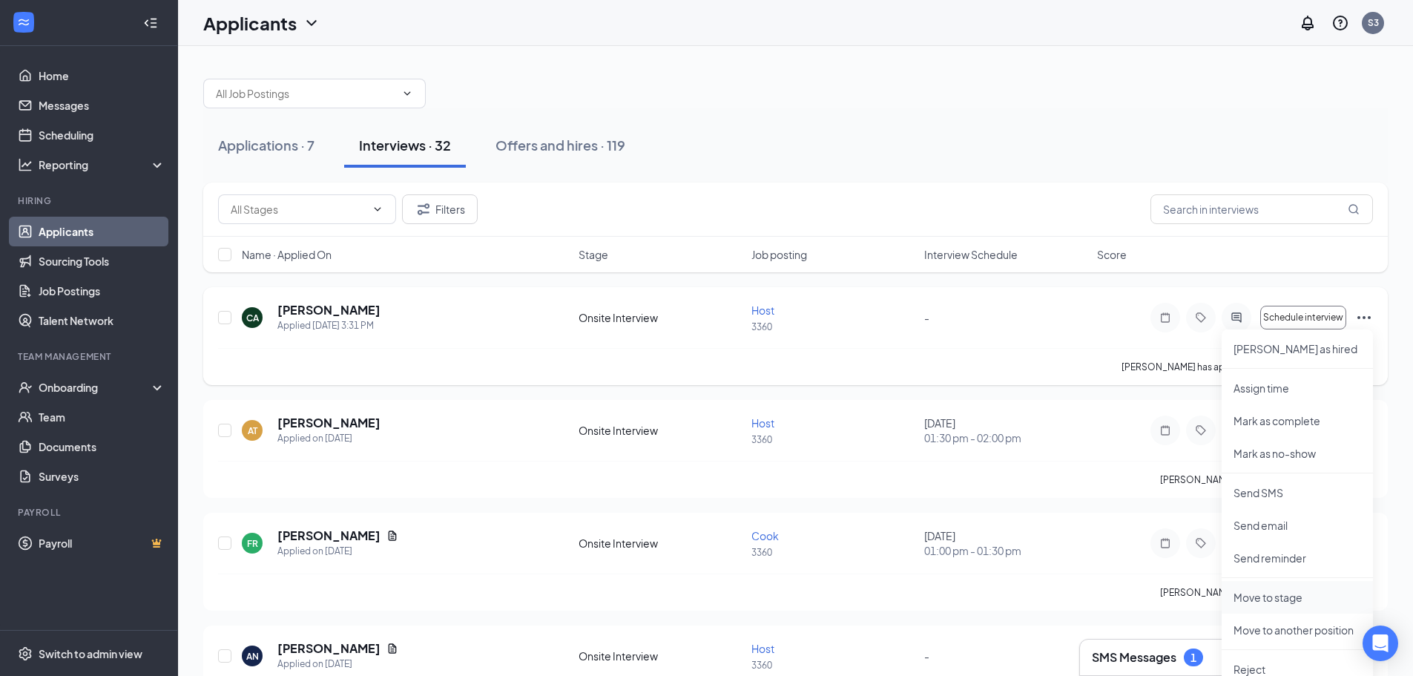
click at [1302, 596] on p "Move to stage" at bounding box center [1298, 597] width 128 height 15
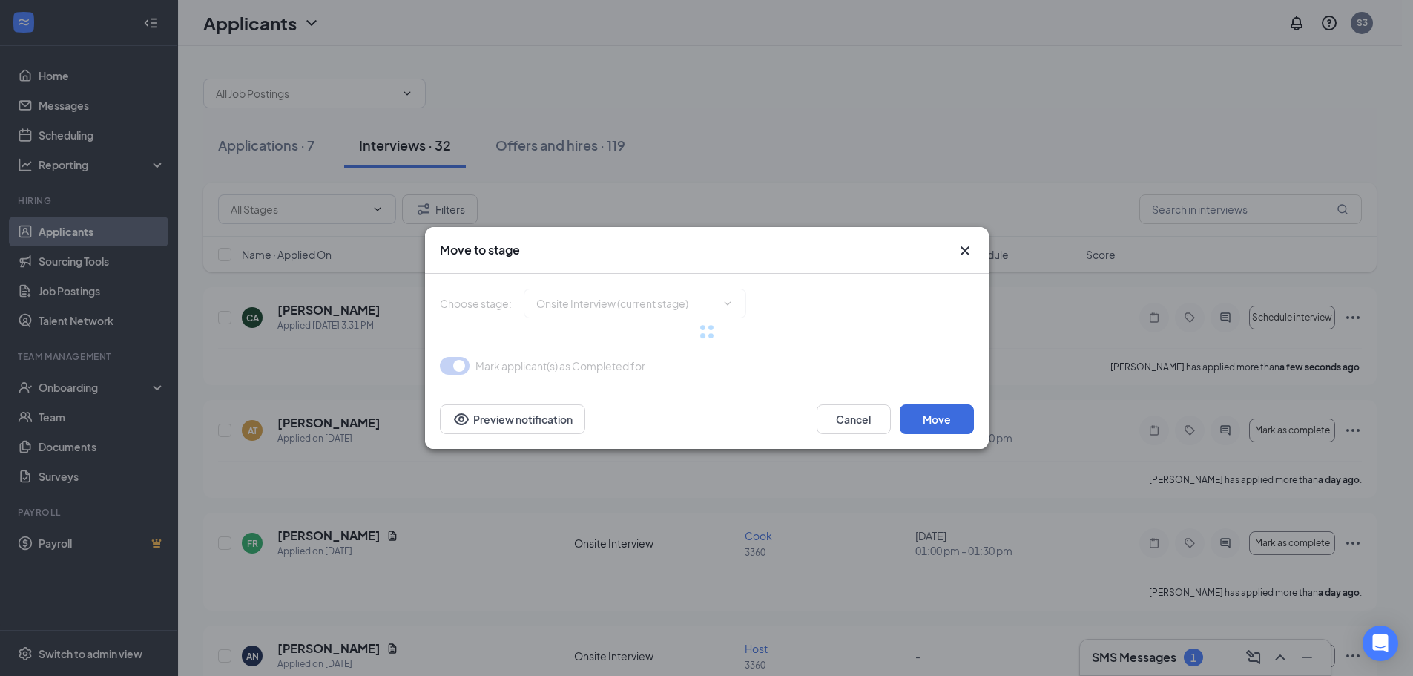
type input "Hiring Complete (final stage)"
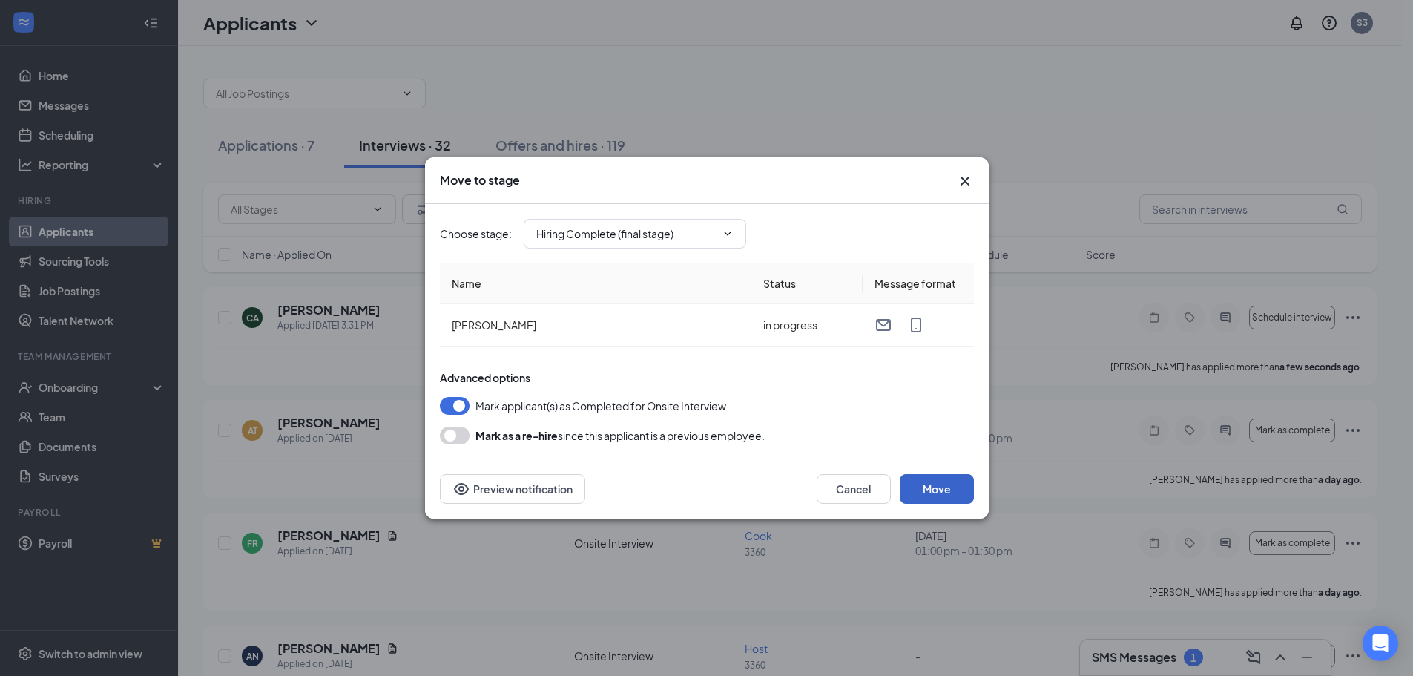
click at [947, 487] on button "Move" at bounding box center [937, 489] width 74 height 30
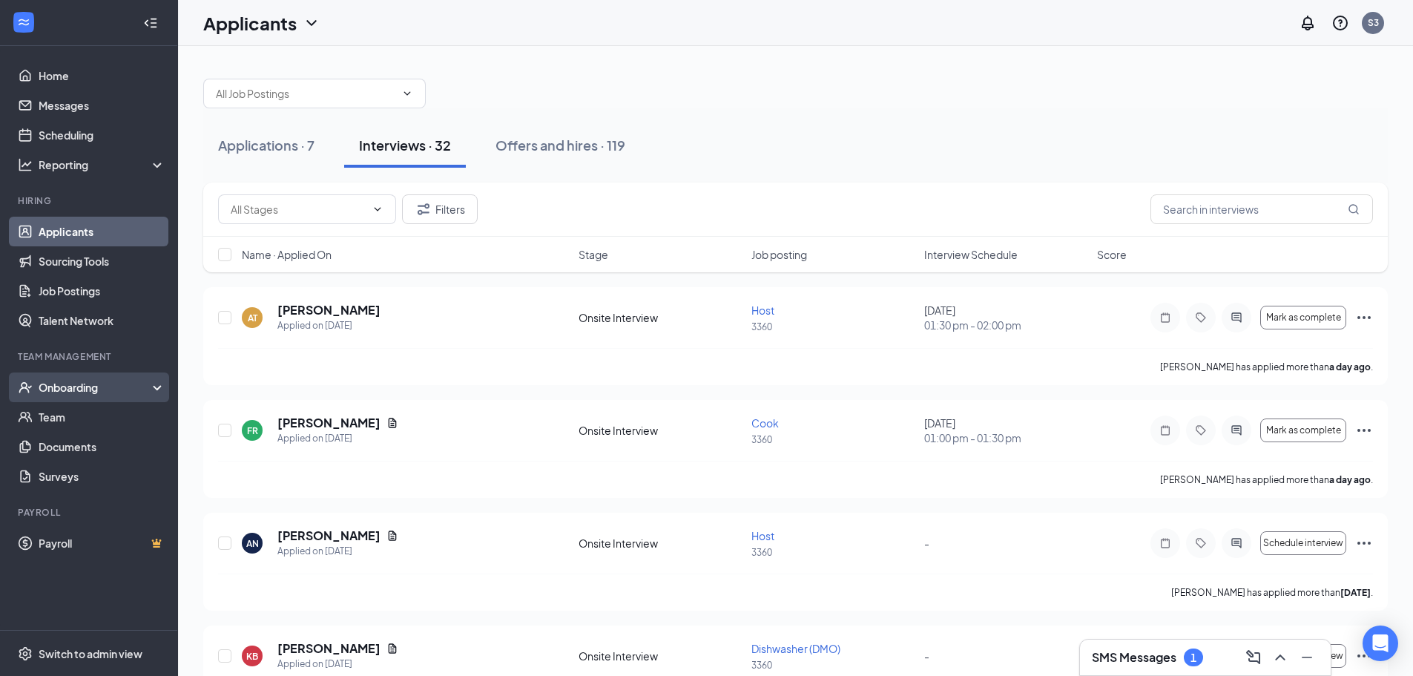
click at [93, 387] on div "Onboarding" at bounding box center [96, 387] width 114 height 15
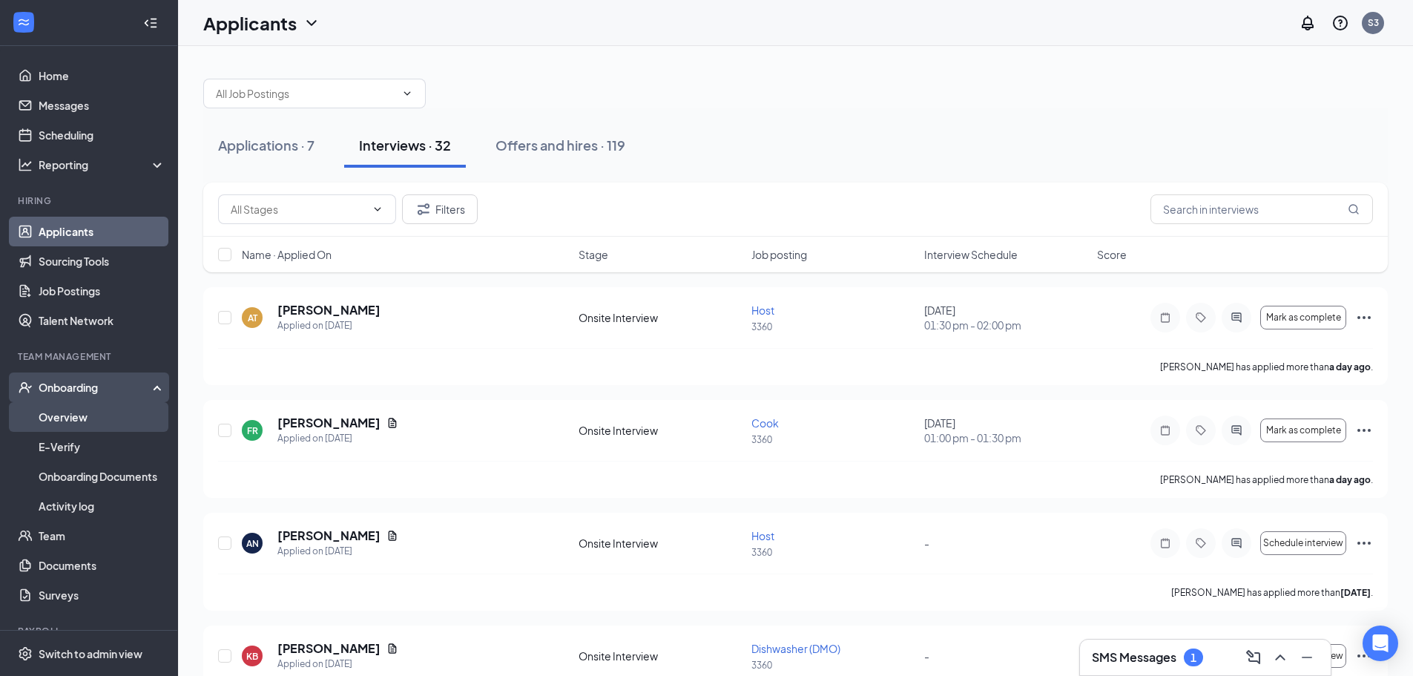
click at [94, 414] on link "Overview" at bounding box center [102, 417] width 127 height 30
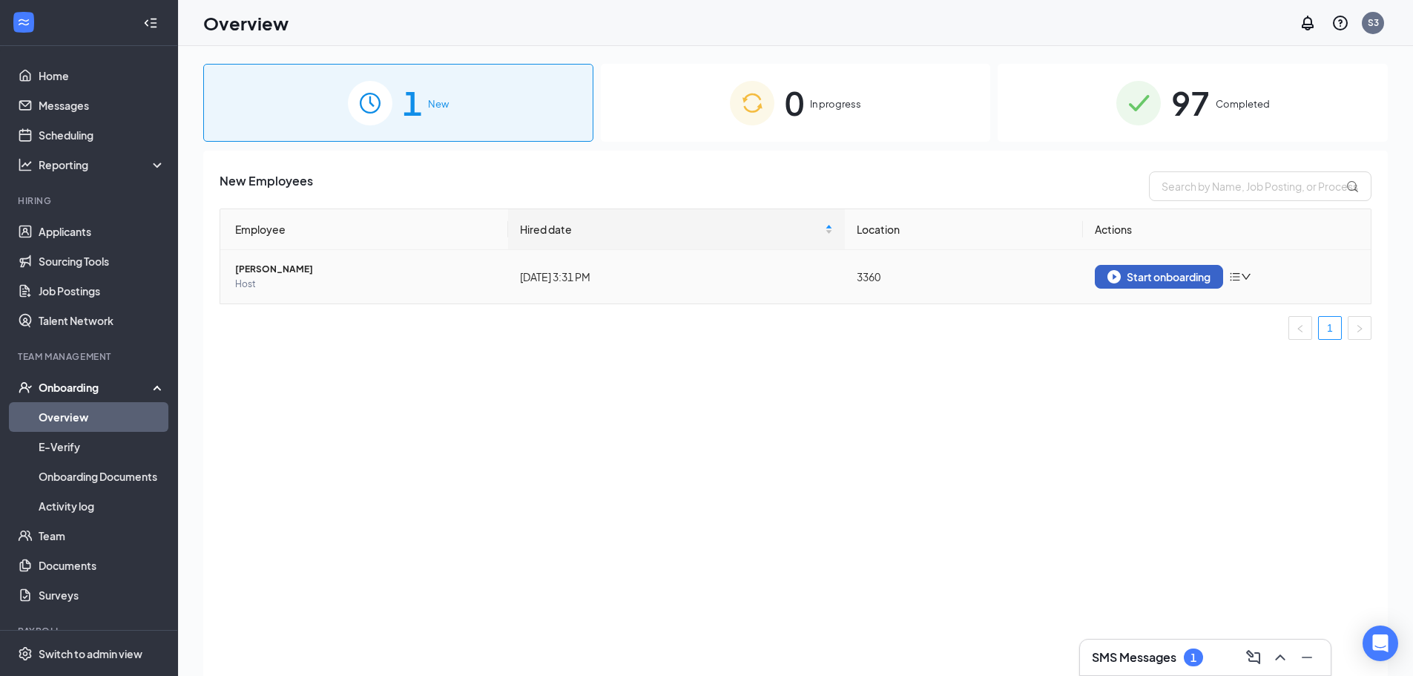
click at [1142, 275] on div "Start onboarding" at bounding box center [1159, 276] width 103 height 13
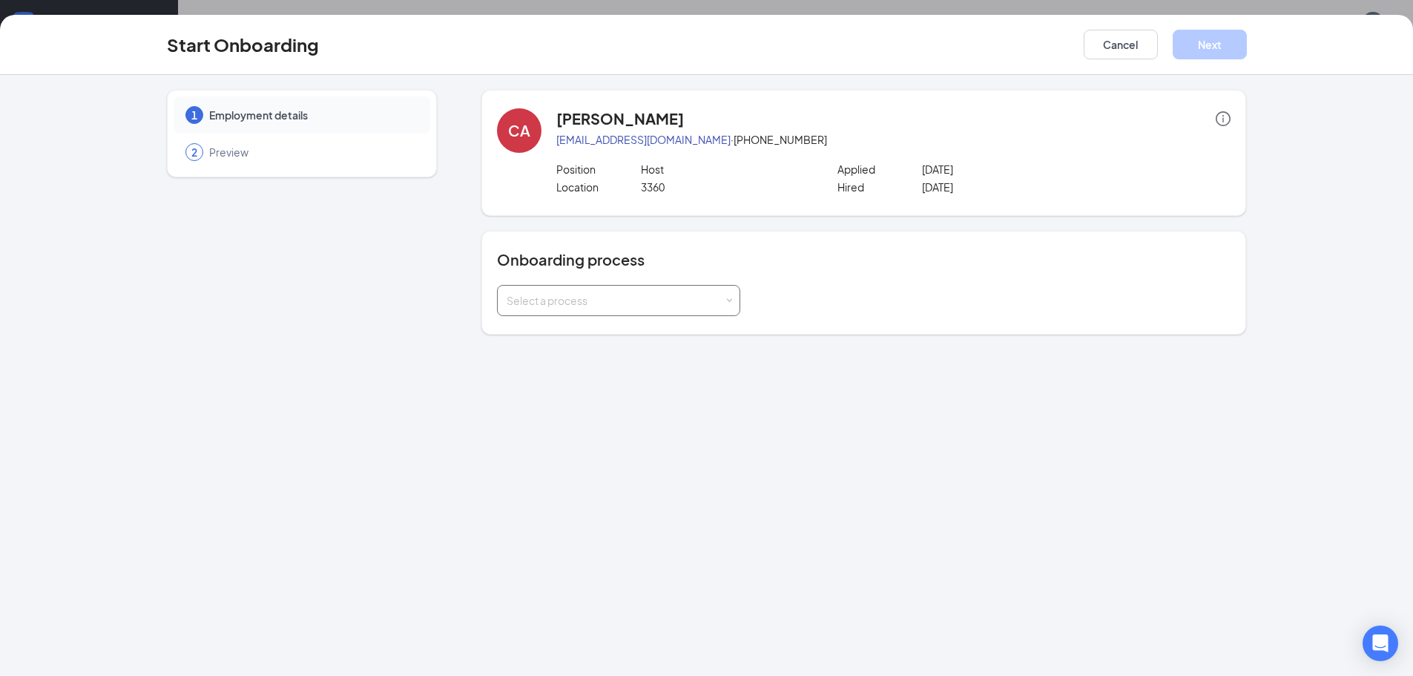
click at [606, 304] on div "Select a process" at bounding box center [615, 300] width 217 height 15
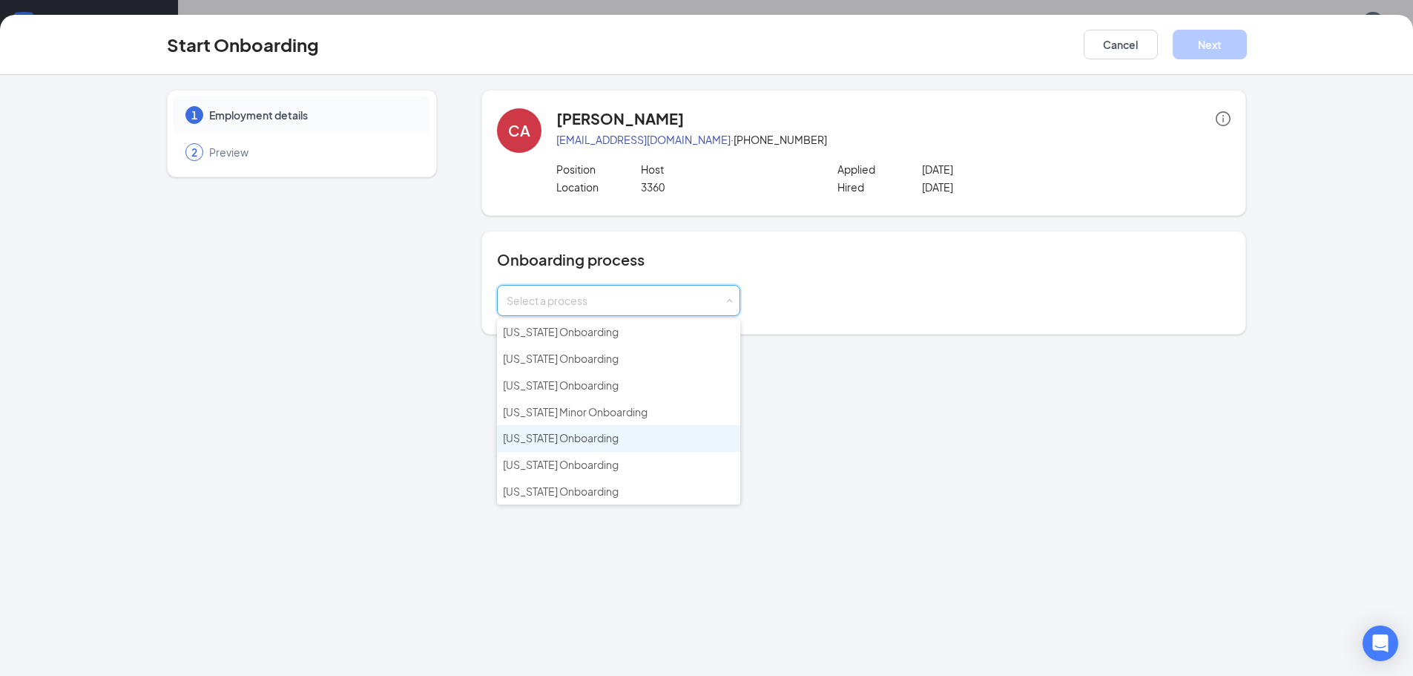
scroll to position [148, 0]
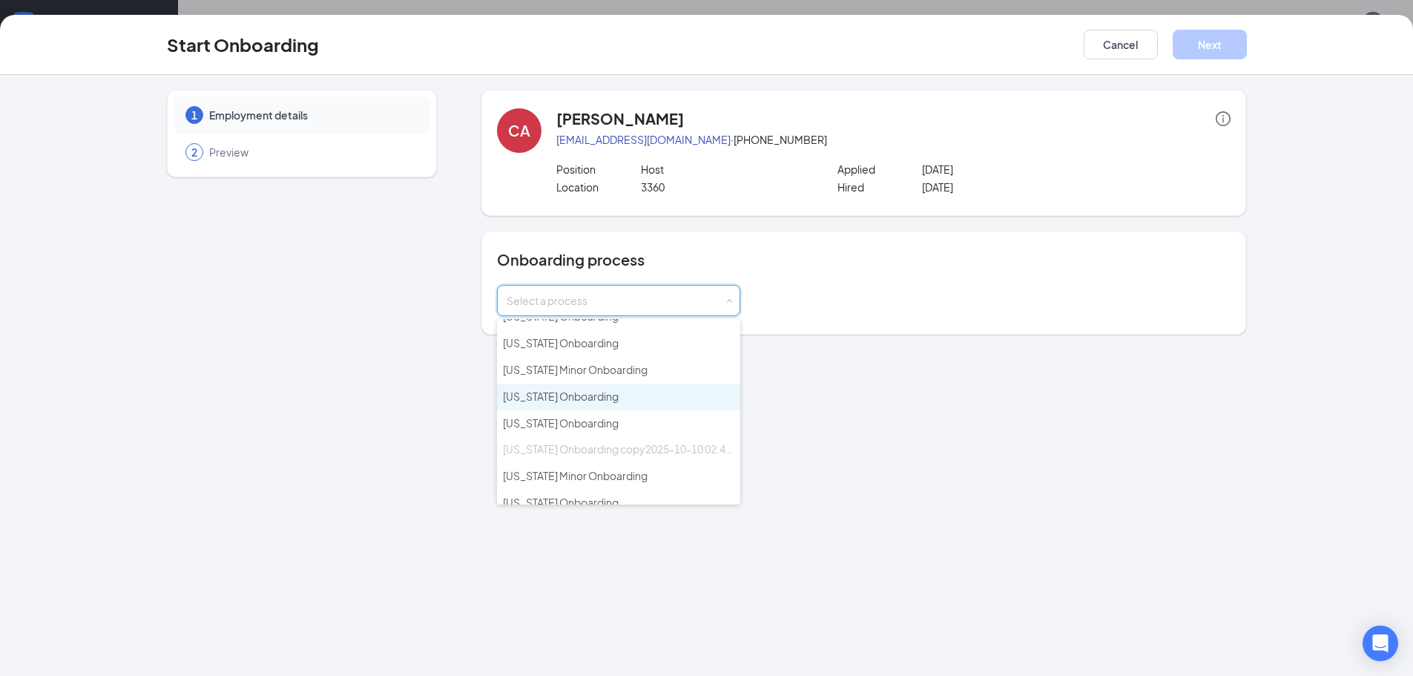
click at [619, 394] on li "Ohio Onboarding" at bounding box center [618, 397] width 243 height 27
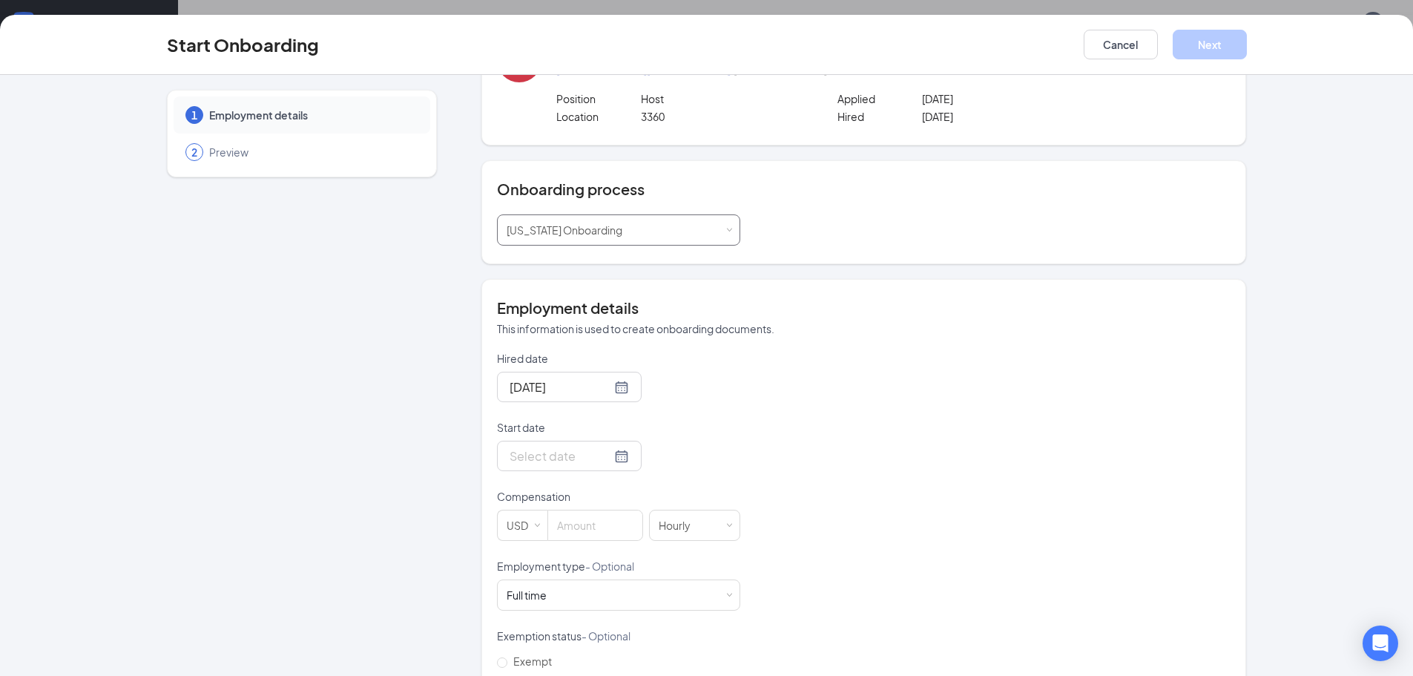
scroll to position [74, 0]
click at [571, 456] on input "Start date" at bounding box center [561, 452] width 102 height 19
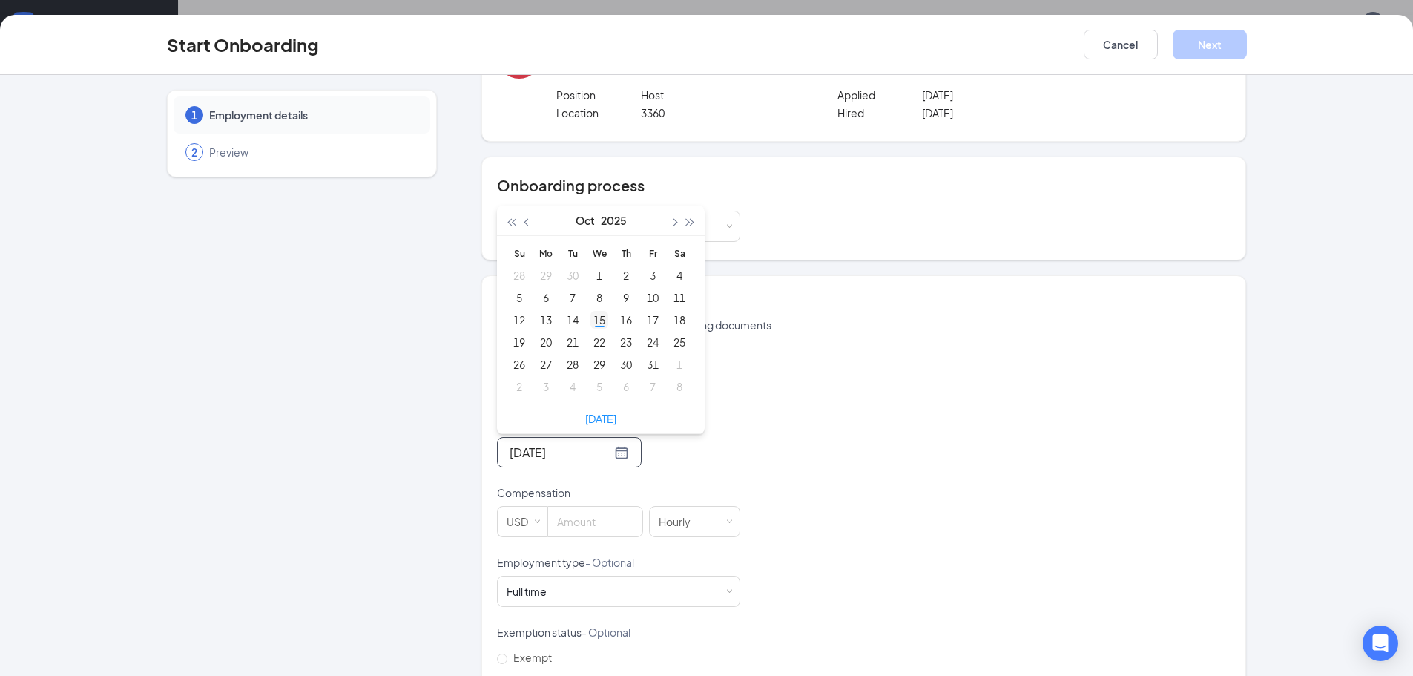
type input "Oct 15, 2025"
click at [592, 315] on div "15" at bounding box center [600, 320] width 18 height 18
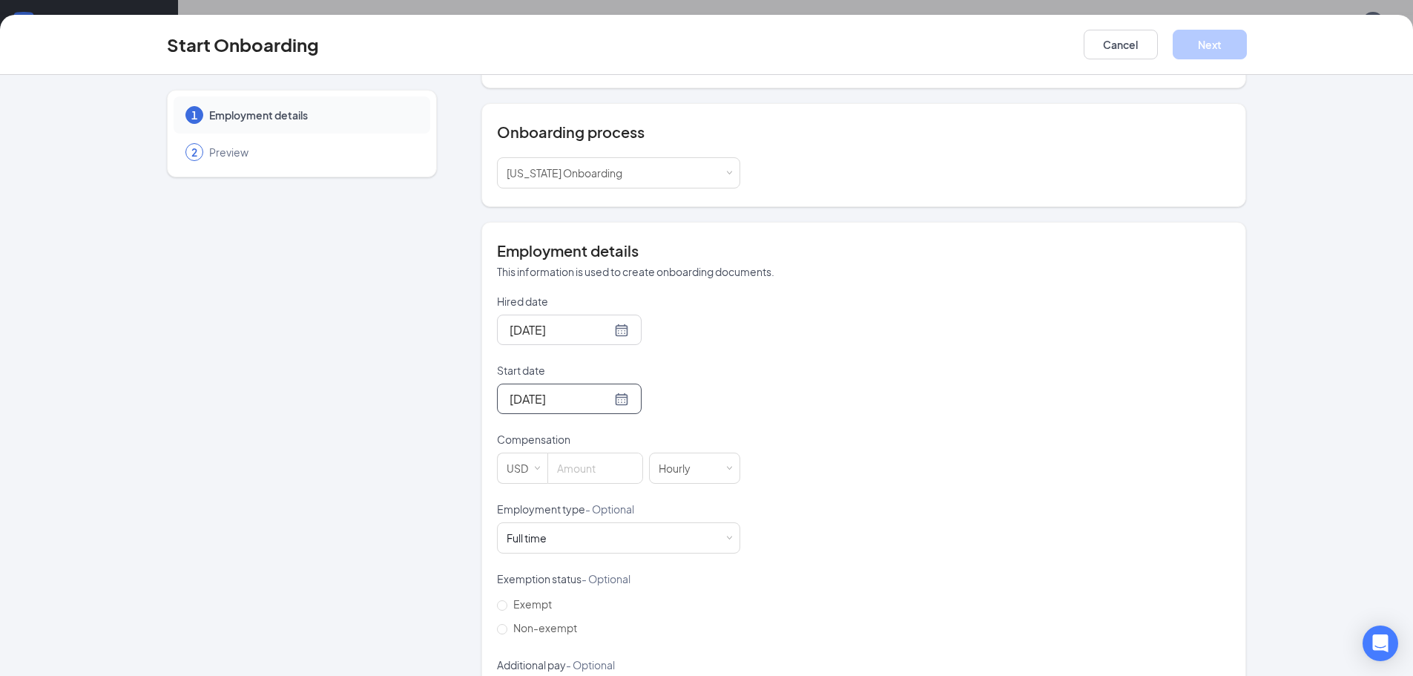
scroll to position [194, 0]
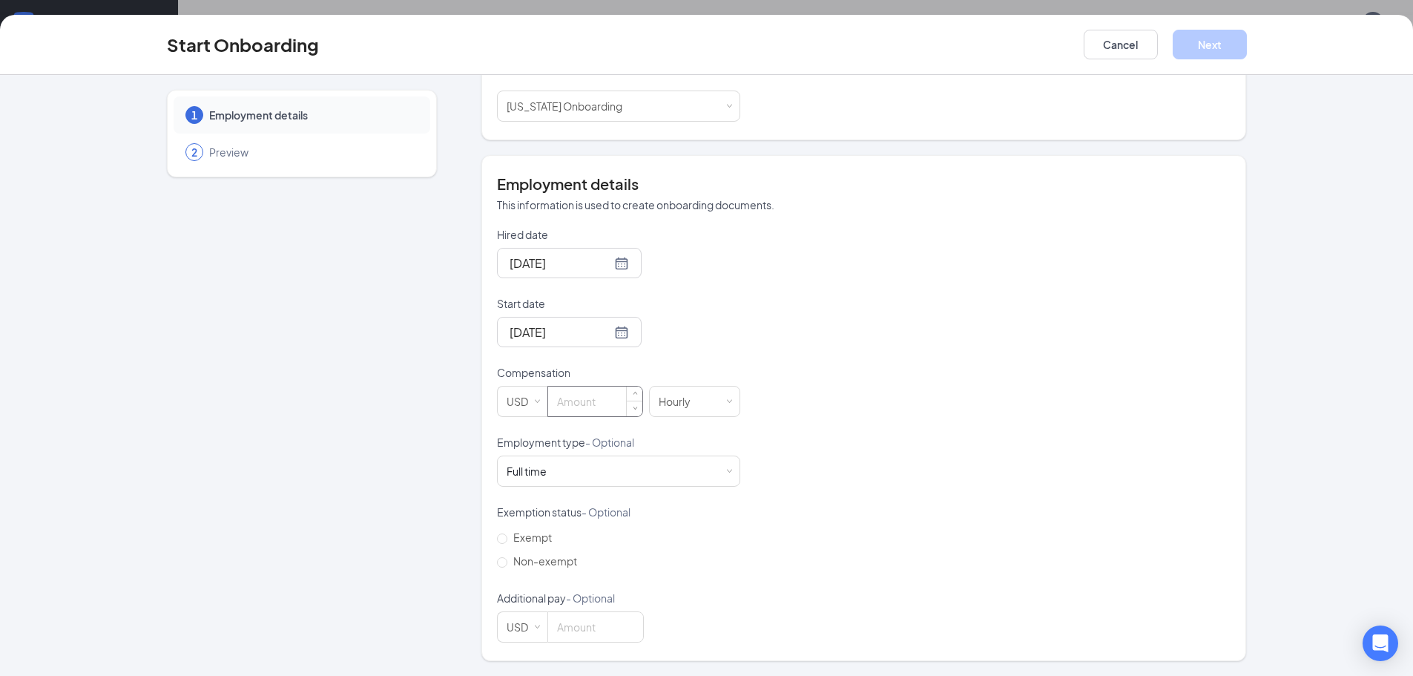
click at [595, 396] on input at bounding box center [595, 402] width 94 height 30
type input "13.5"
click at [497, 562] on input "Non-exempt" at bounding box center [502, 562] width 10 height 10
radio input "true"
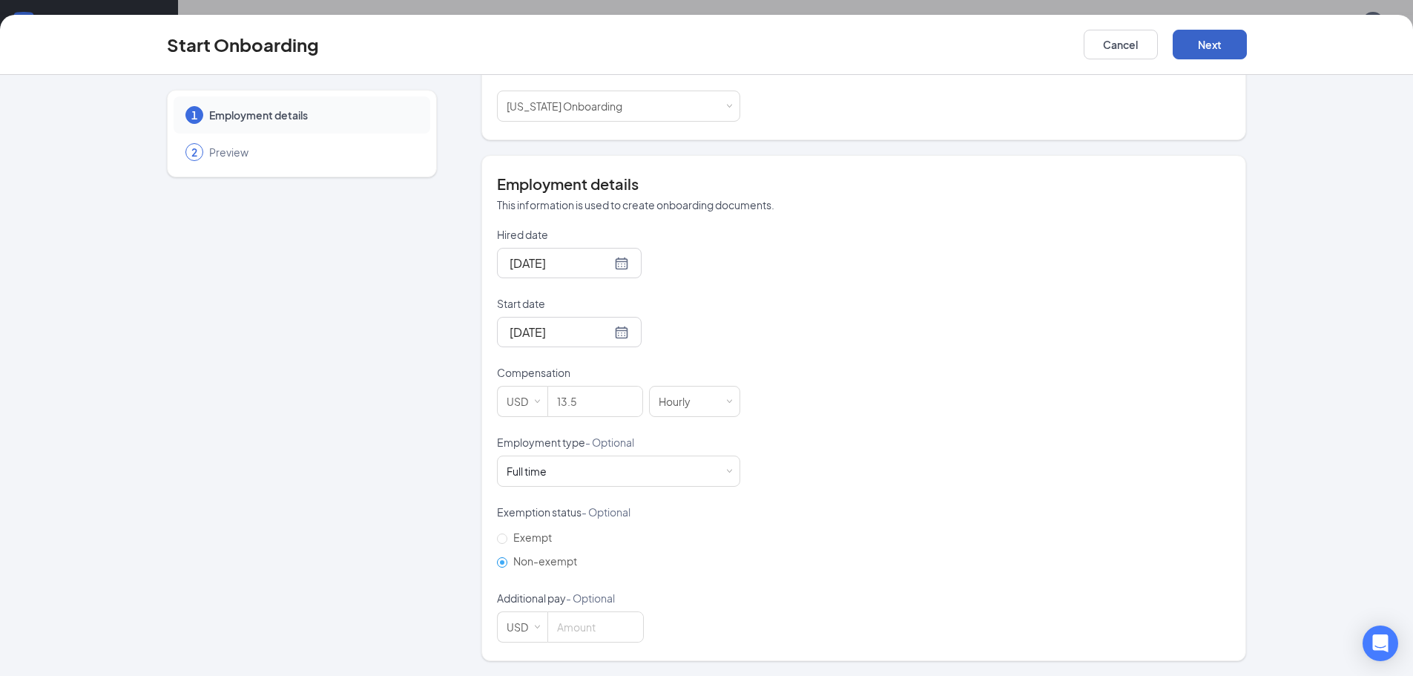
click at [1226, 44] on button "Next" at bounding box center [1210, 45] width 74 height 30
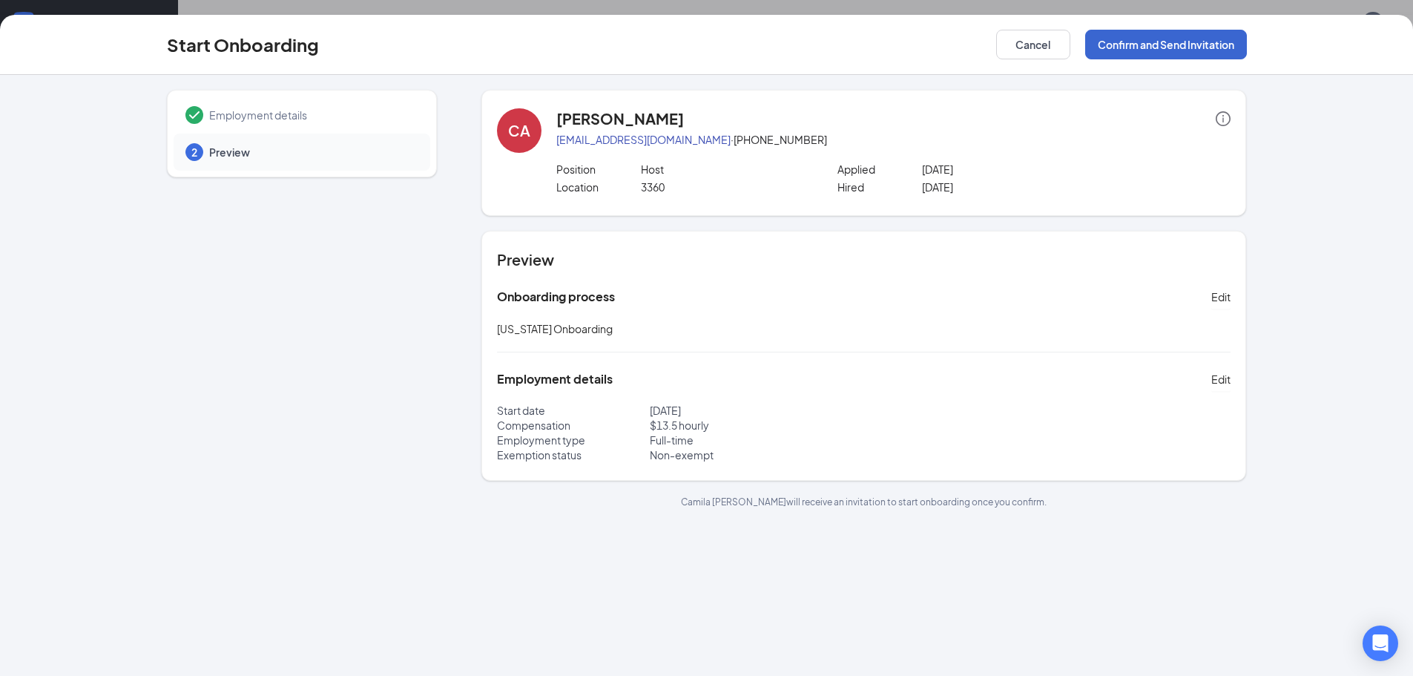
scroll to position [0, 0]
click at [1166, 46] on button "Confirm and Send Invitation" at bounding box center [1166, 45] width 162 height 30
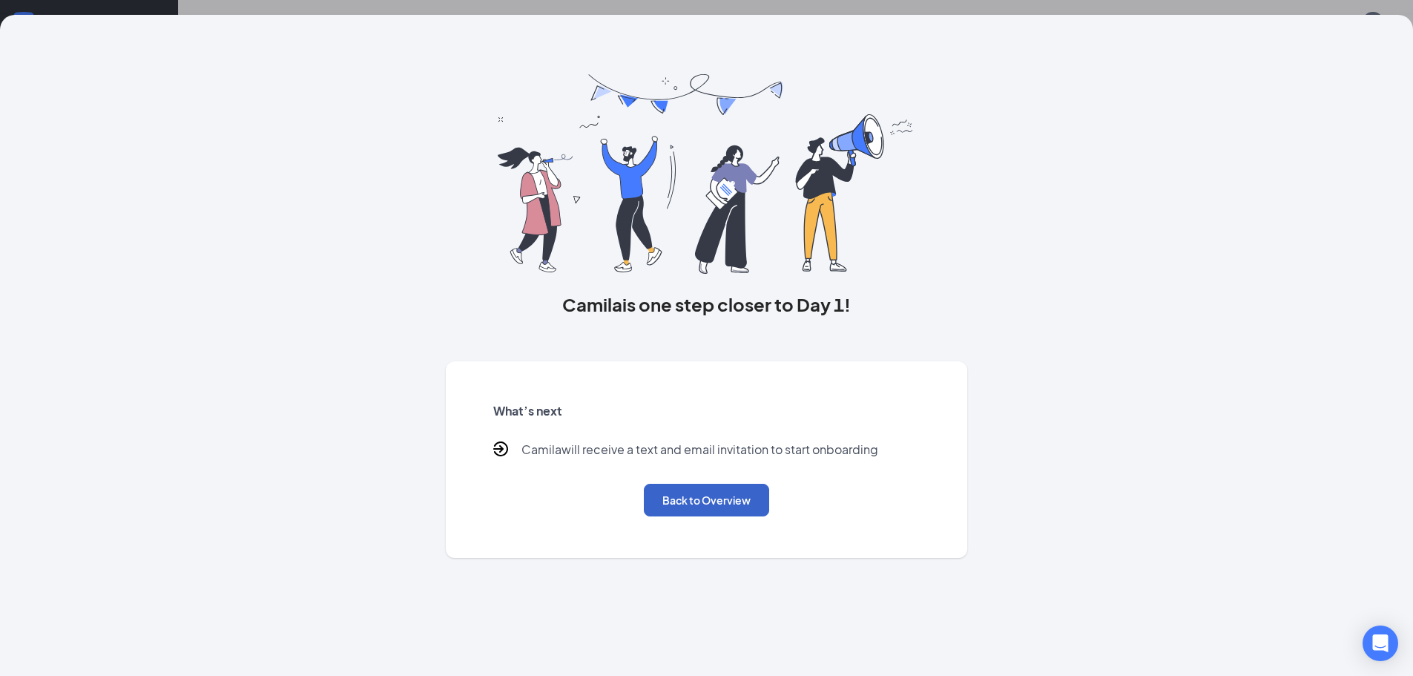
click at [746, 502] on button "Back to Overview" at bounding box center [706, 500] width 125 height 33
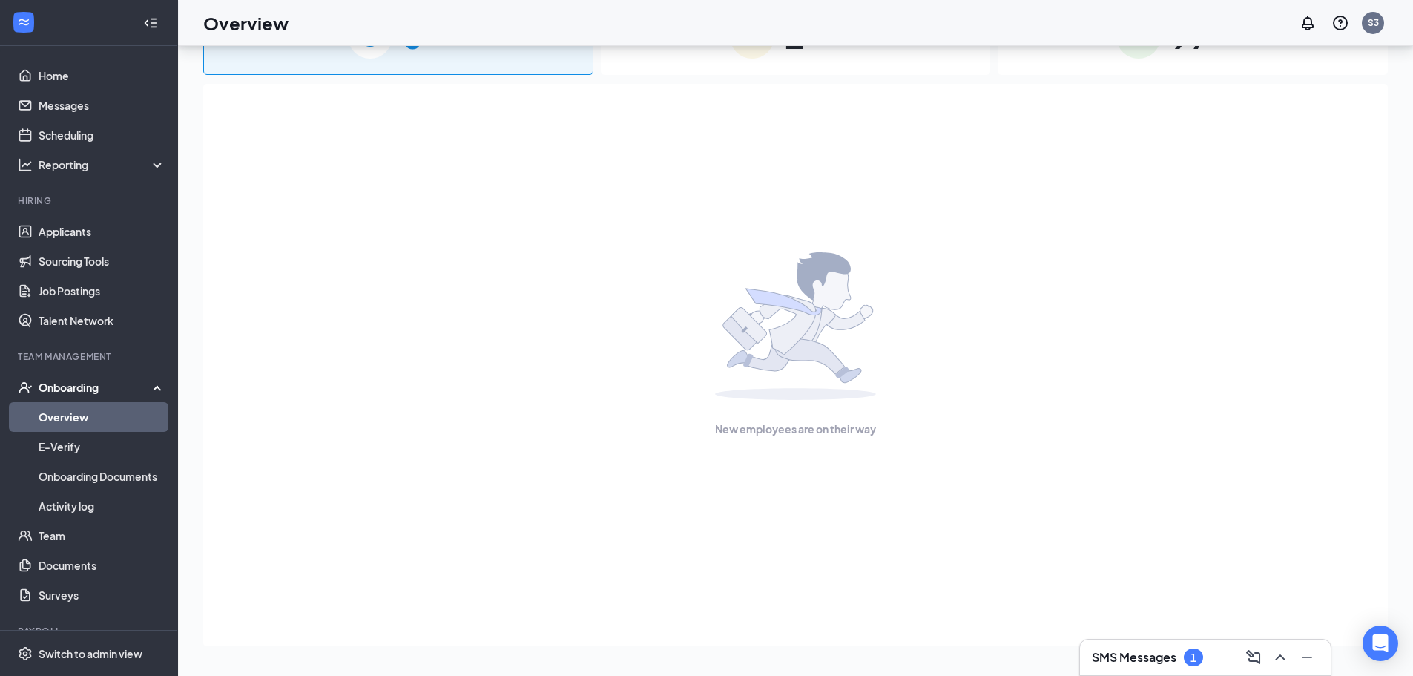
click at [291, 422] on div "New employees are on their way" at bounding box center [796, 345] width 1152 height 522
